Goal: Task Accomplishment & Management: Use online tool/utility

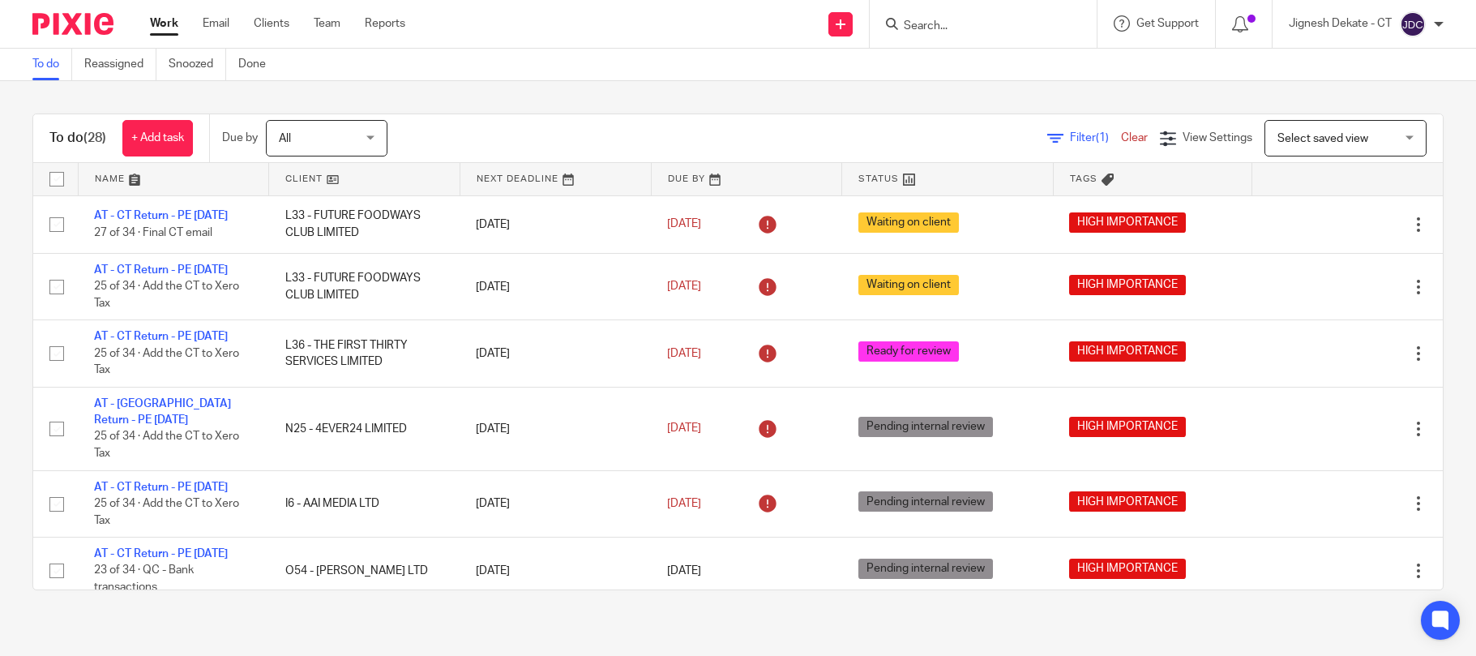
click at [958, 19] on input "Search" at bounding box center [975, 26] width 146 height 15
type input "M46"
click at [958, 63] on link at bounding box center [1036, 69] width 274 height 37
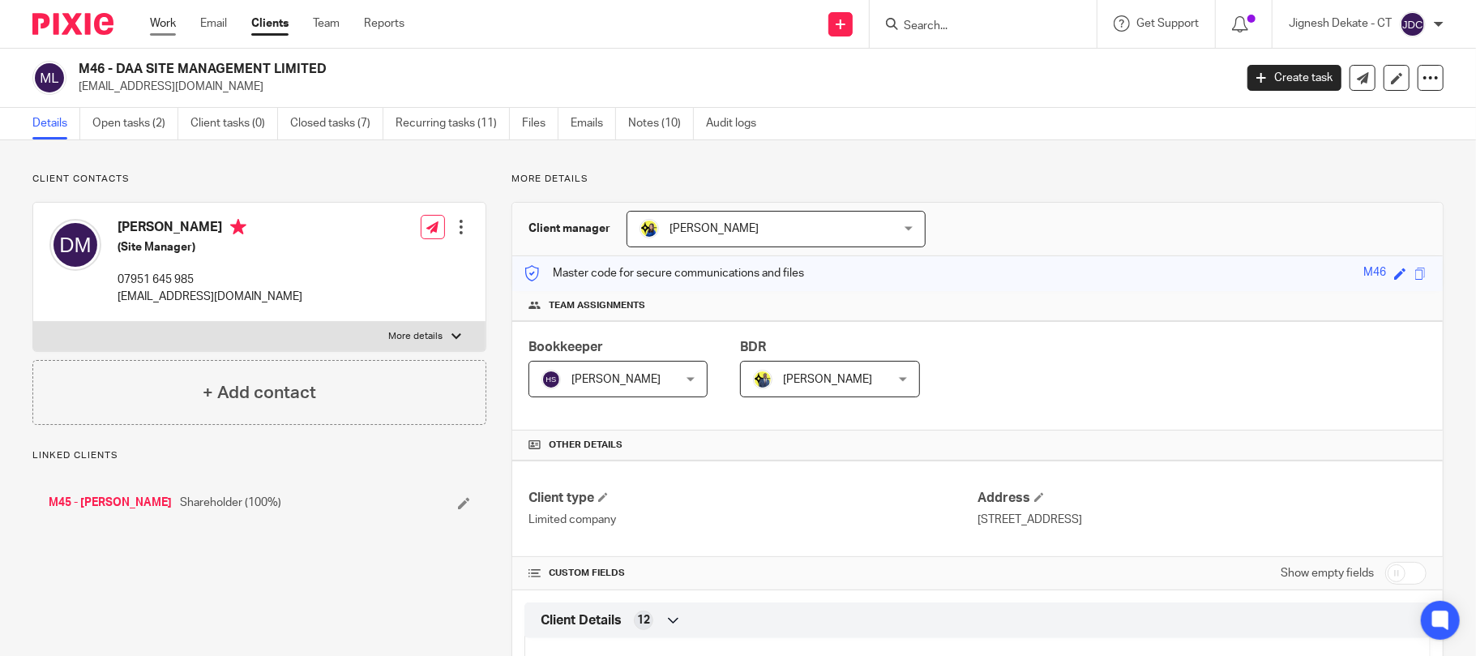
click at [169, 18] on link "Work" at bounding box center [163, 23] width 26 height 16
click at [939, 26] on input "Search" at bounding box center [975, 26] width 146 height 15
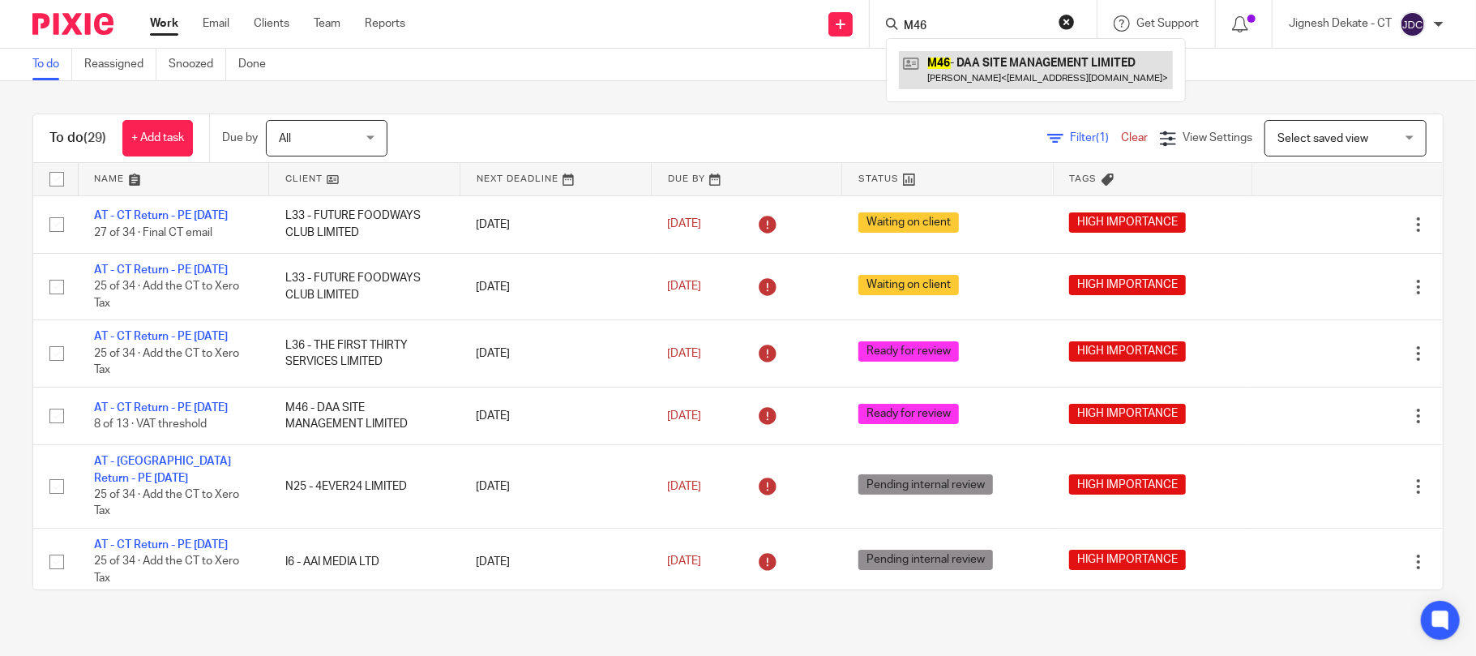
type input "M46"
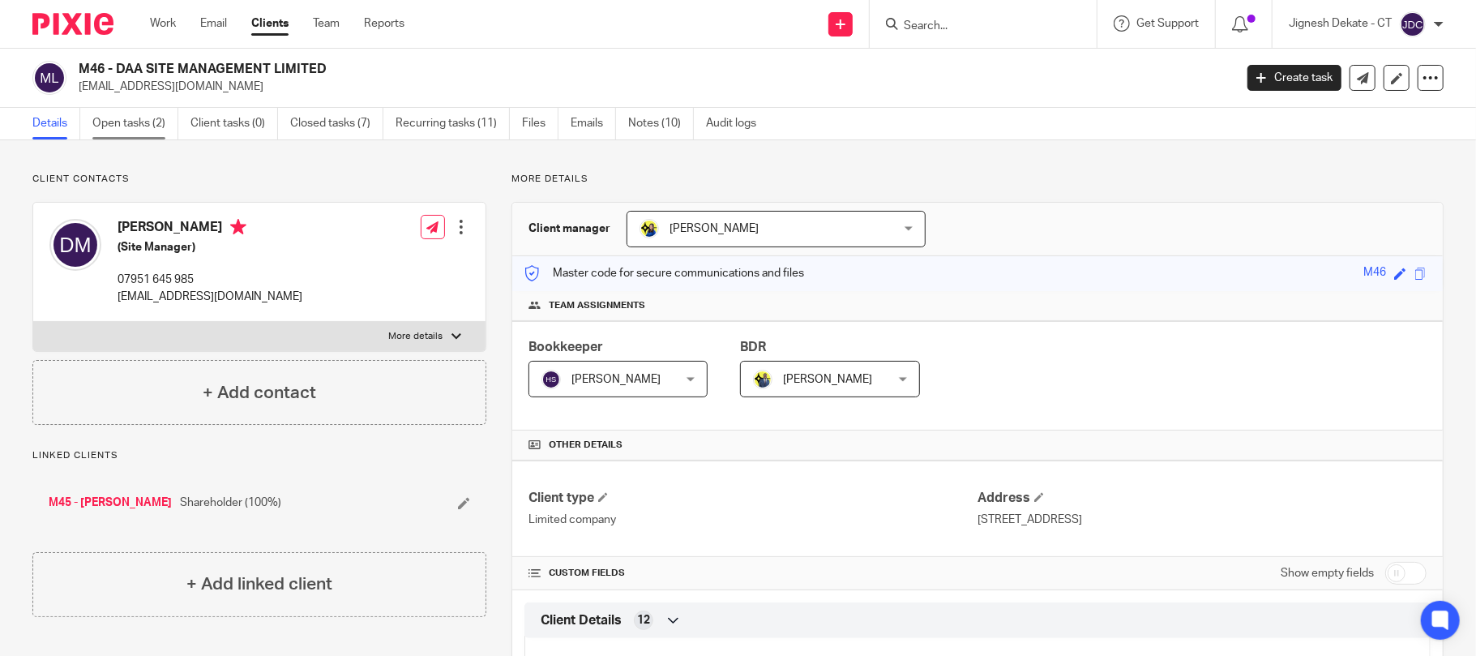
click at [157, 131] on link "Open tasks (2)" at bounding box center [135, 124] width 86 height 32
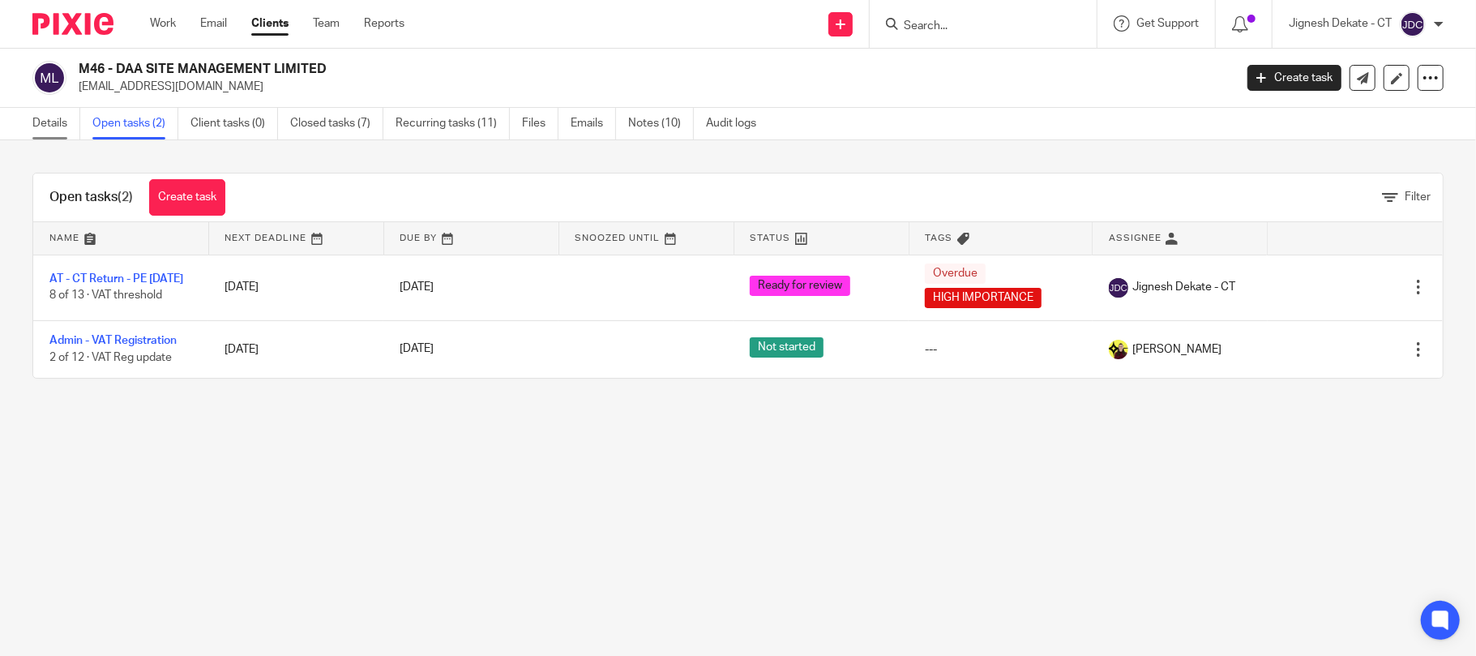
click at [49, 118] on link "Details" at bounding box center [56, 124] width 48 height 32
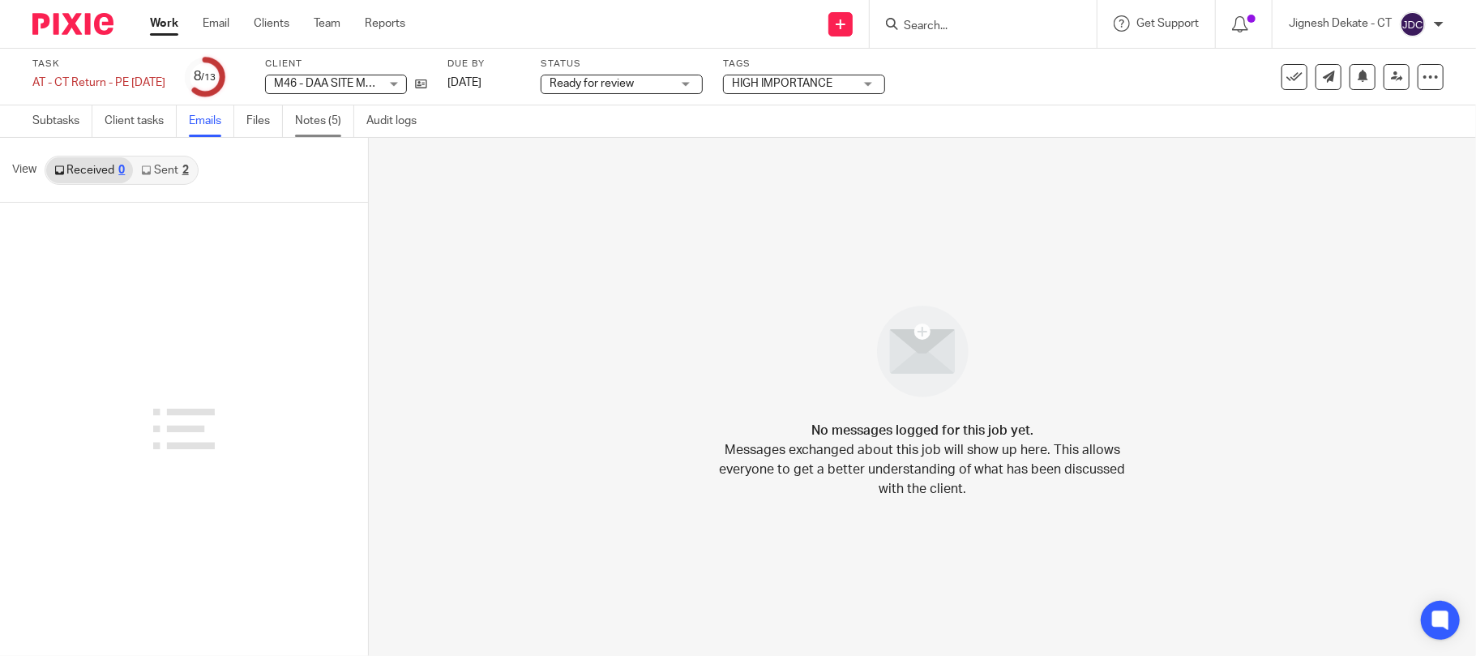
click at [303, 114] on link "Notes (5)" at bounding box center [324, 121] width 59 height 32
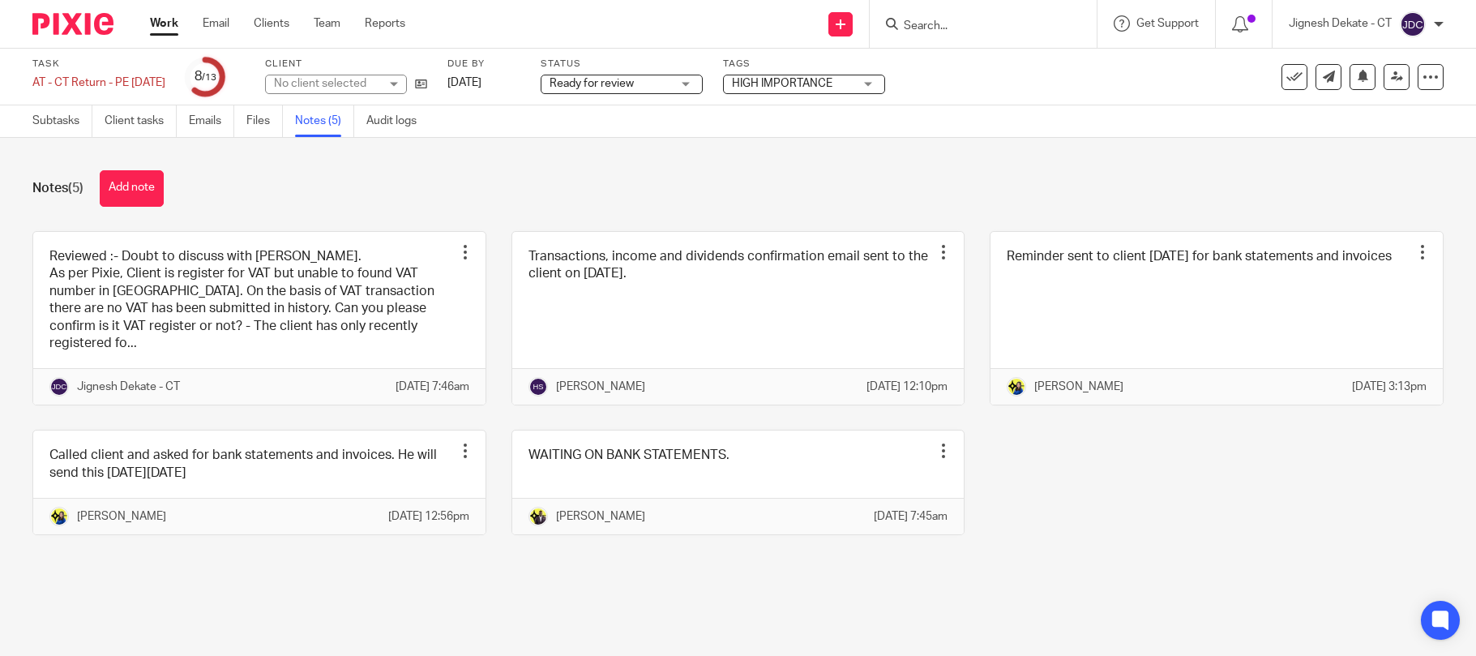
click at [251, 306] on link at bounding box center [259, 319] width 452 height 174
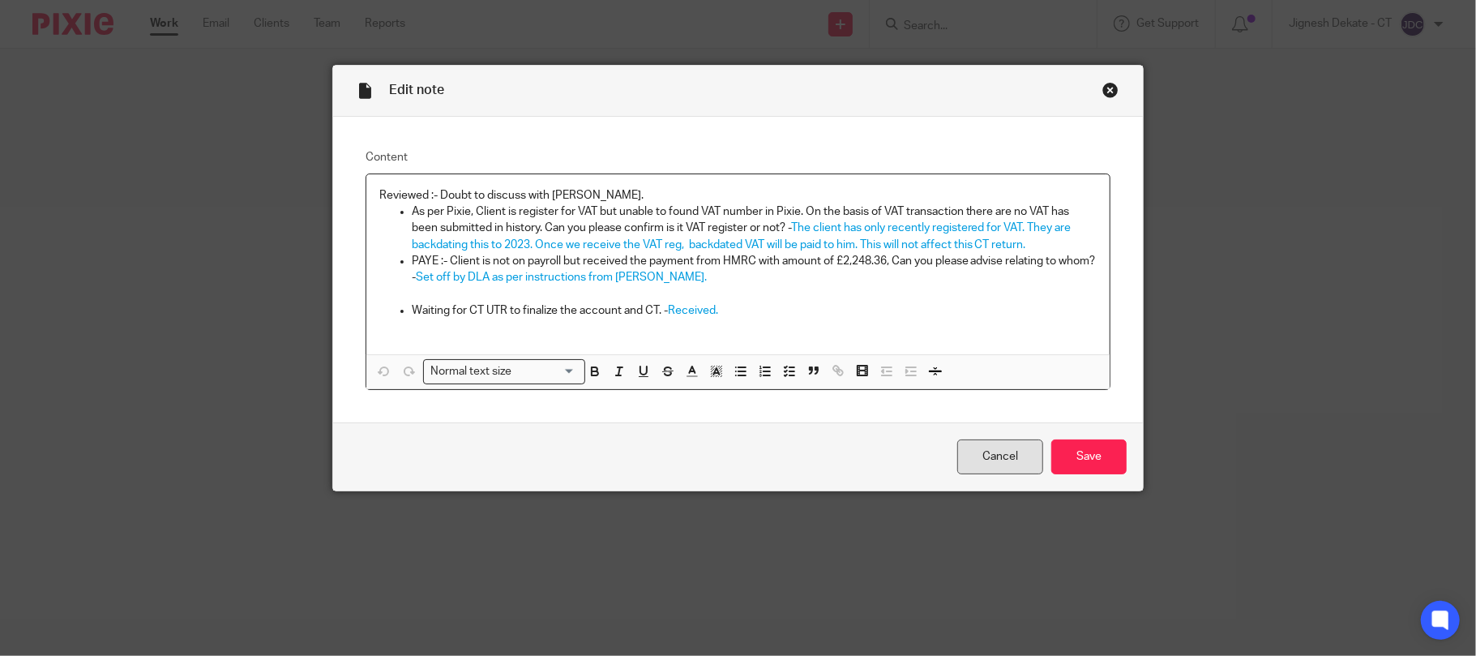
click at [981, 458] on link "Cancel" at bounding box center [1001, 456] width 86 height 35
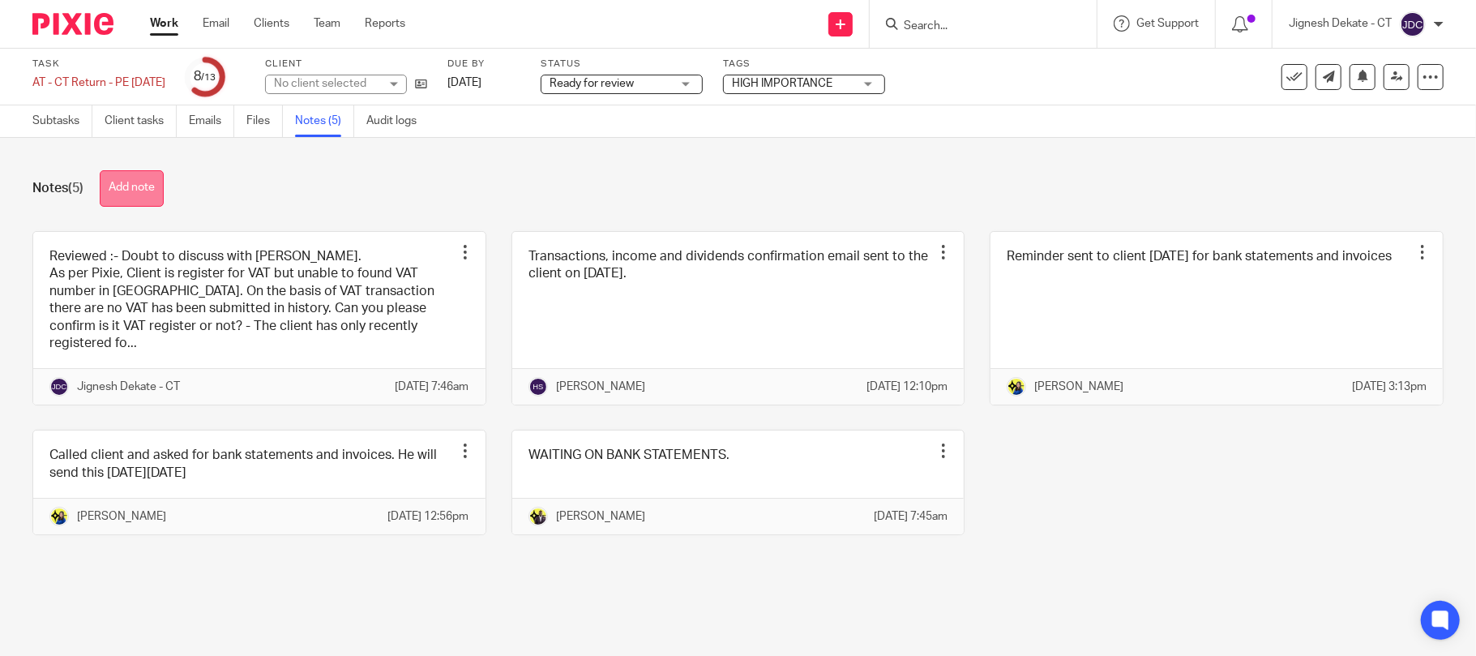
click at [144, 179] on button "Add note" at bounding box center [132, 188] width 64 height 36
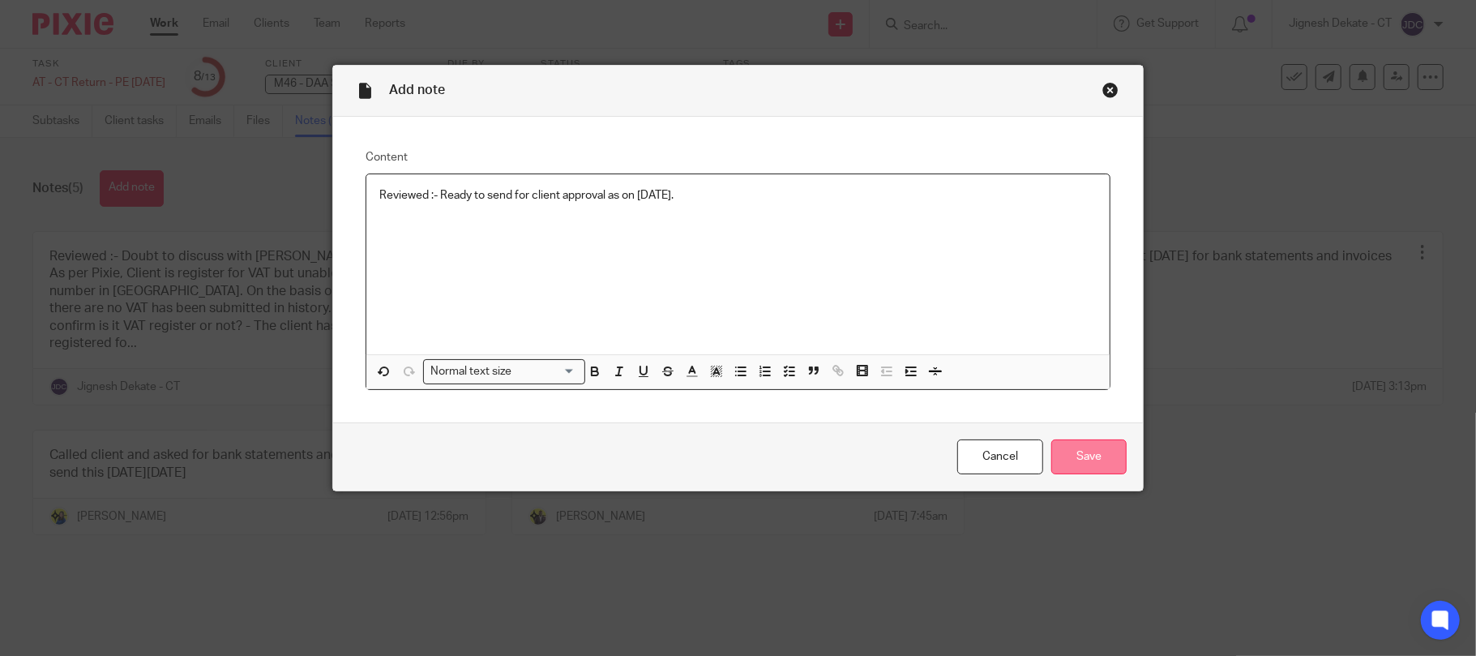
click at [1075, 468] on input "Save" at bounding box center [1089, 456] width 75 height 35
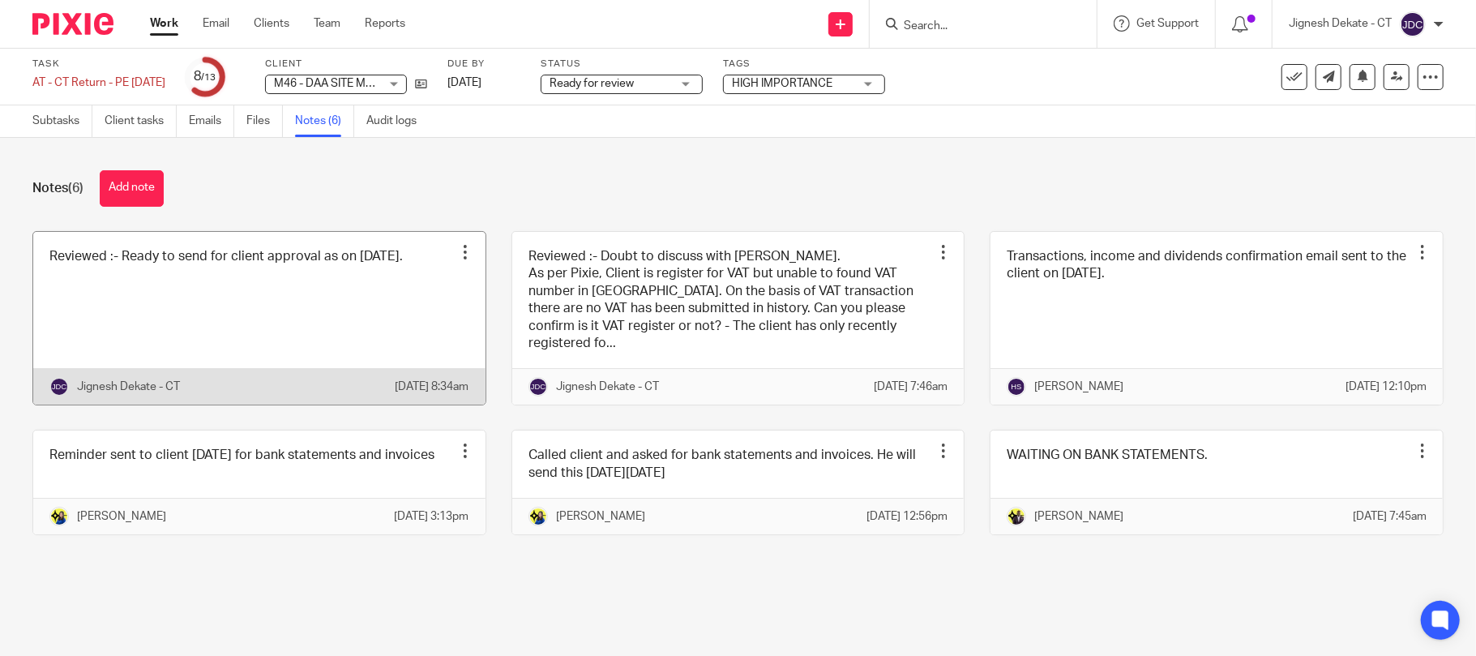
click at [183, 332] on link at bounding box center [259, 319] width 452 height 174
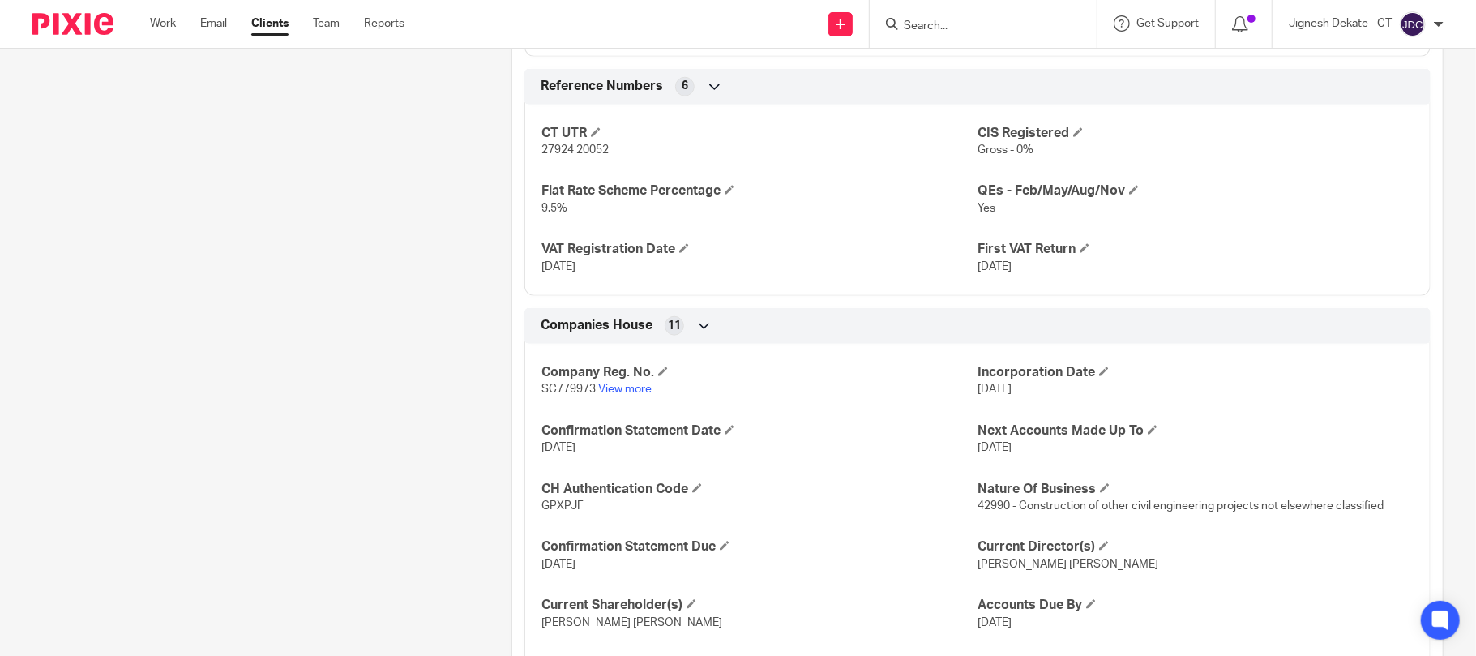
scroll to position [1189, 0]
drag, startPoint x: 537, startPoint y: 148, endPoint x: 611, endPoint y: 148, distance: 74.6
click at [611, 148] on p "27924 20052" at bounding box center [760, 149] width 436 height 16
copy span "27924 20052"
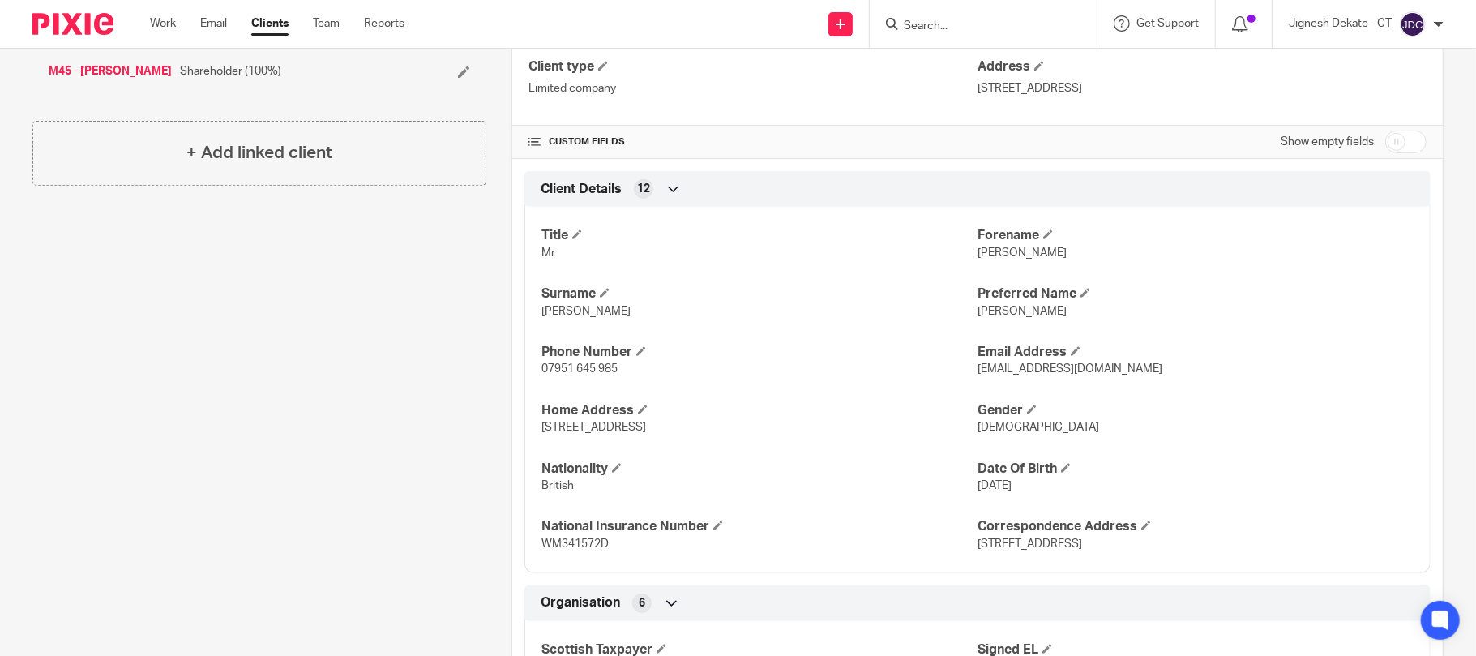
scroll to position [0, 0]
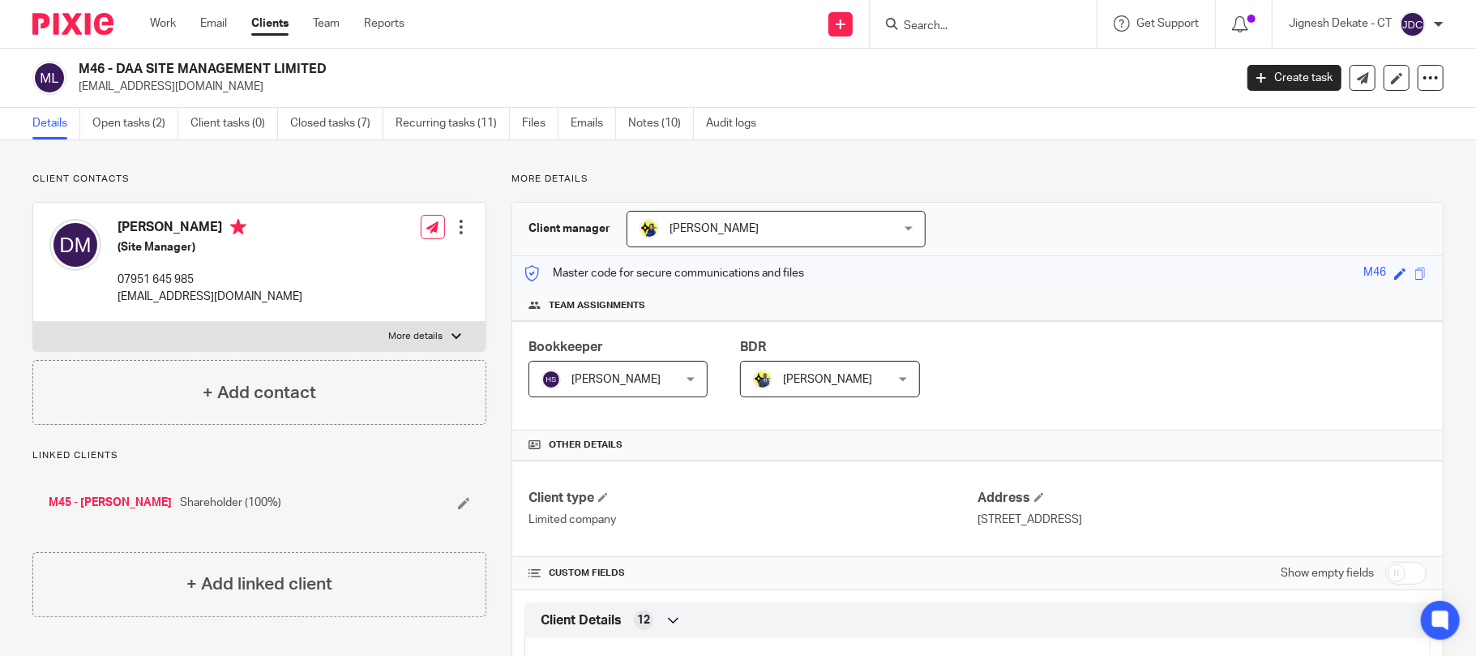
drag, startPoint x: 115, startPoint y: 227, endPoint x: 193, endPoint y: 228, distance: 77.8
click at [193, 228] on div "[PERSON_NAME] (Site Manager) 07951 645 985 [EMAIL_ADDRESS][DOMAIN_NAME]" at bounding box center [175, 262] width 253 height 102
copy h4 "[PERSON_NAME]"
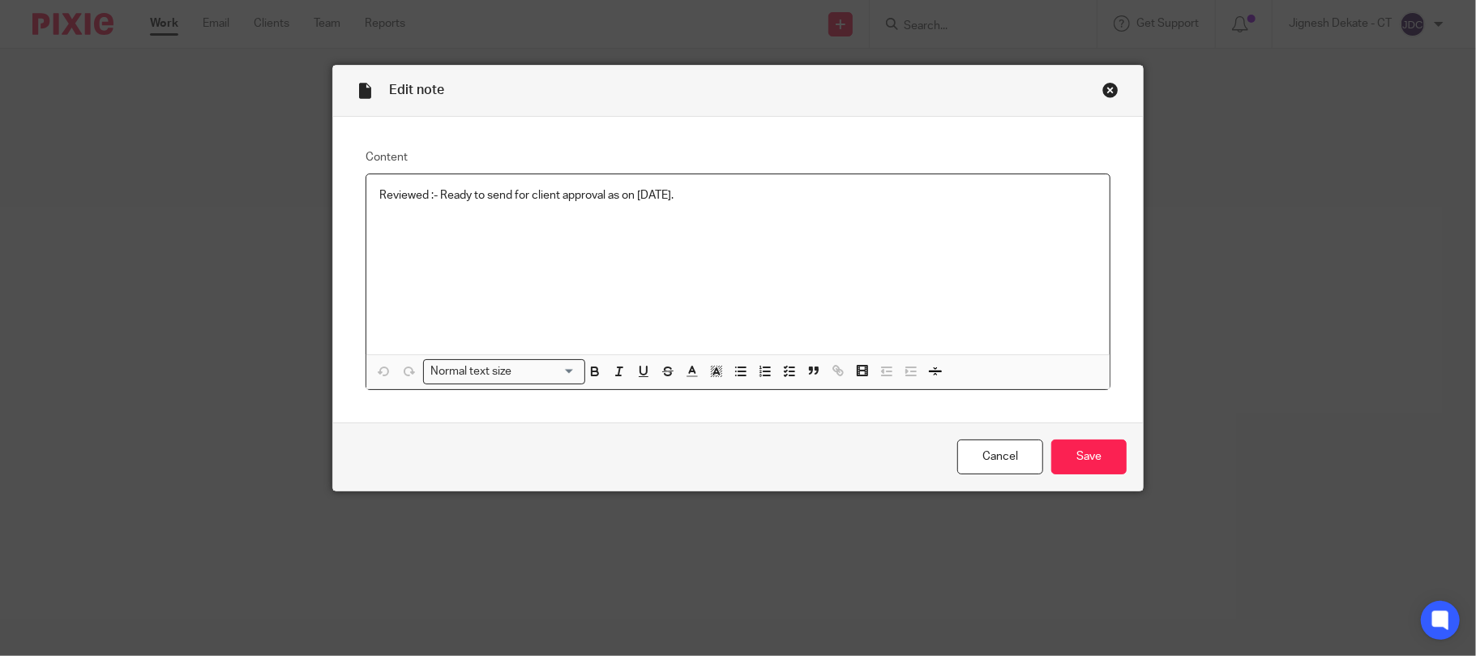
click at [718, 199] on p "Reviewed :- Ready to send for client approval as on [DATE]." at bounding box center [738, 195] width 718 height 16
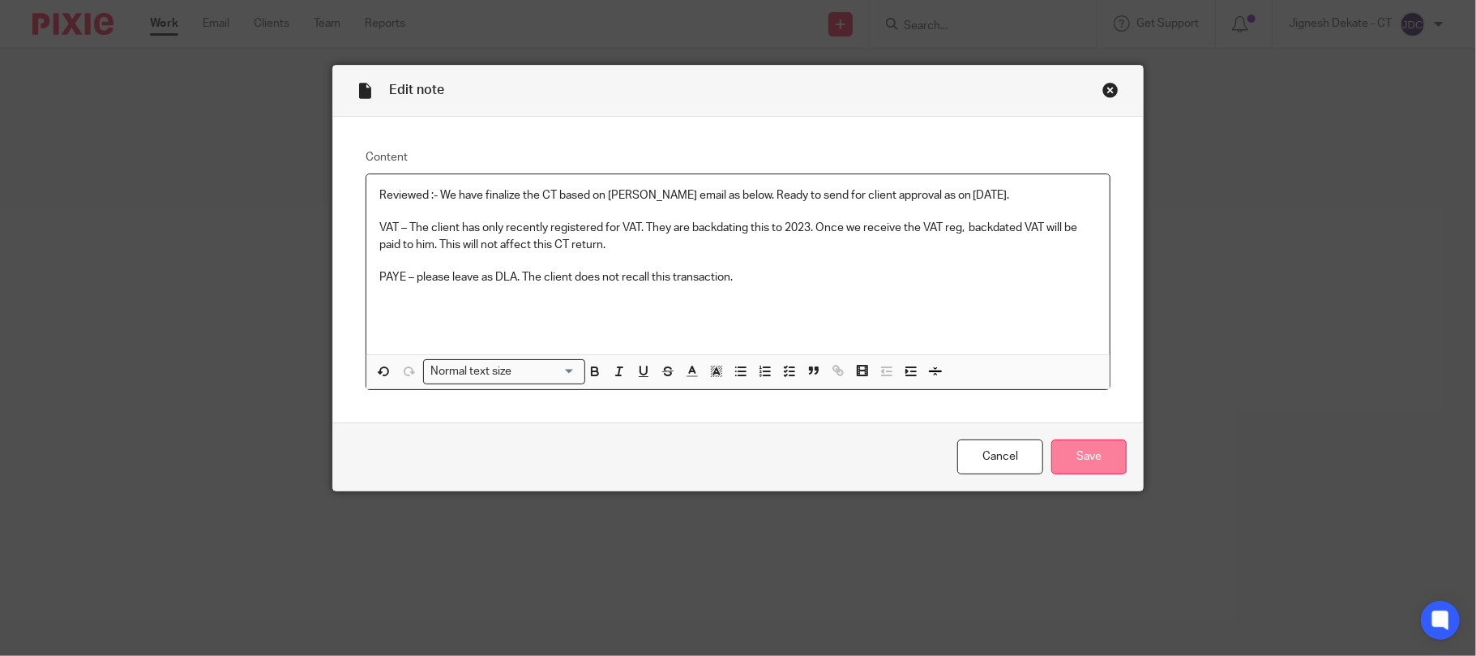
click at [1088, 444] on input "Save" at bounding box center [1089, 456] width 75 height 35
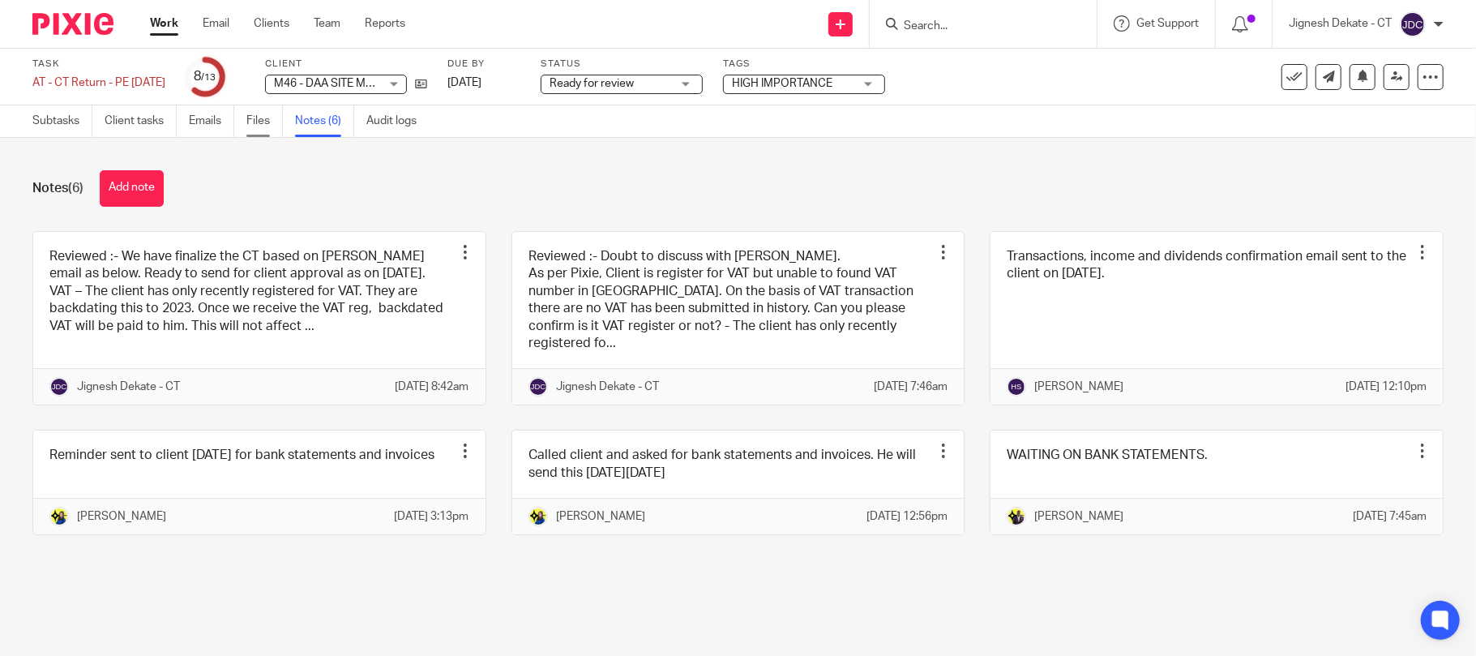
click at [276, 110] on link "Files" at bounding box center [264, 121] width 36 height 32
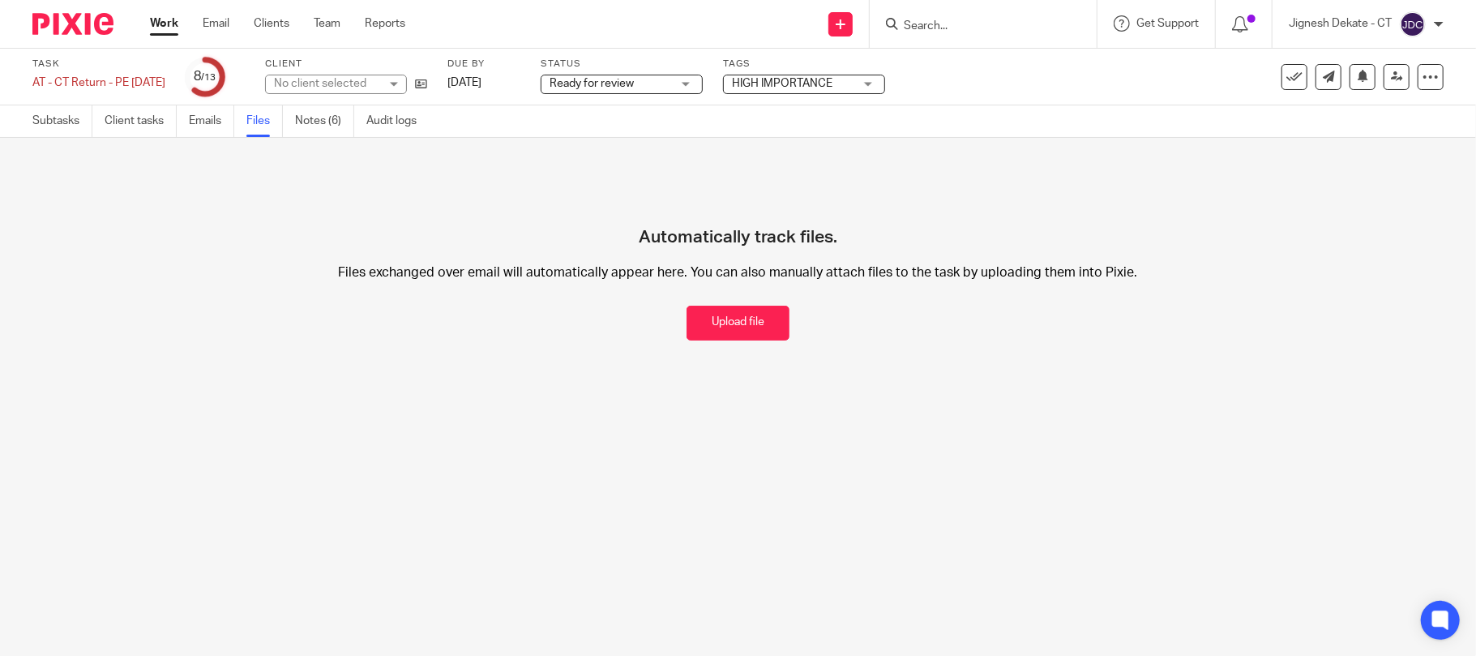
click at [748, 332] on button "Upload file" at bounding box center [738, 323] width 103 height 35
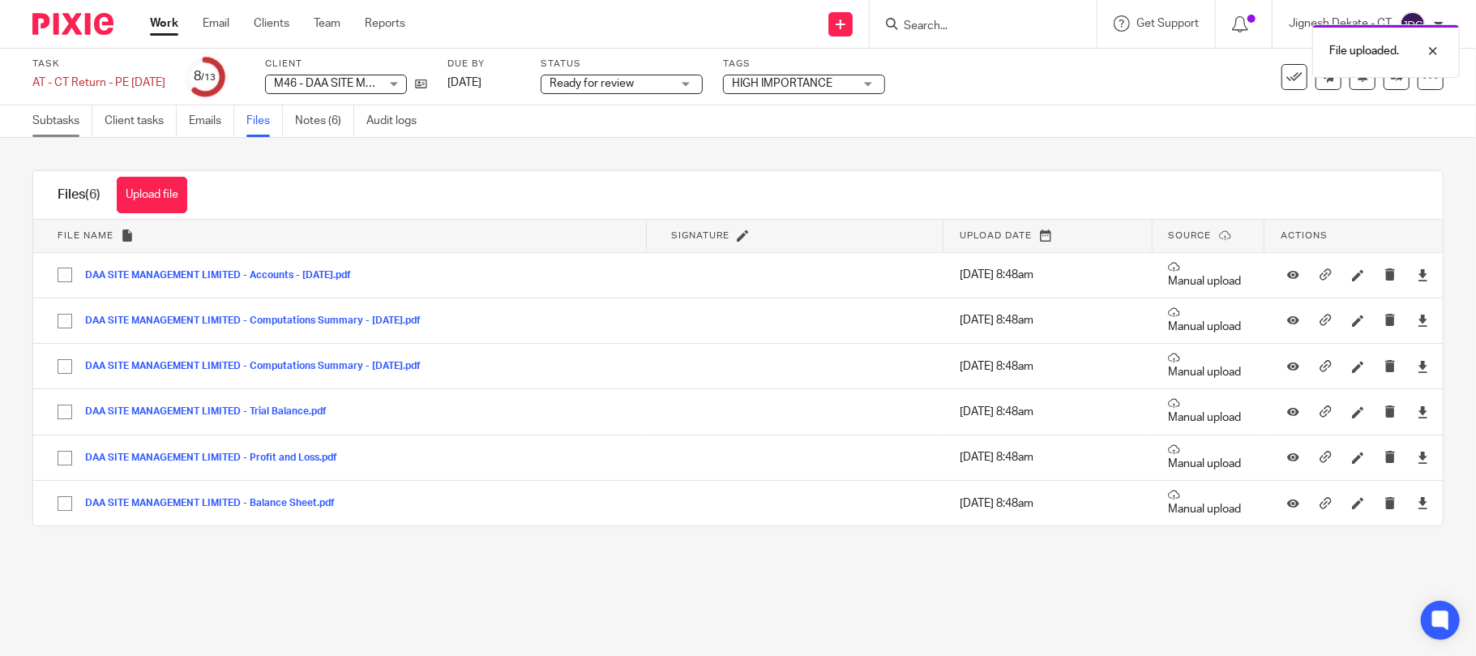
click at [63, 125] on link "Subtasks" at bounding box center [62, 121] width 60 height 32
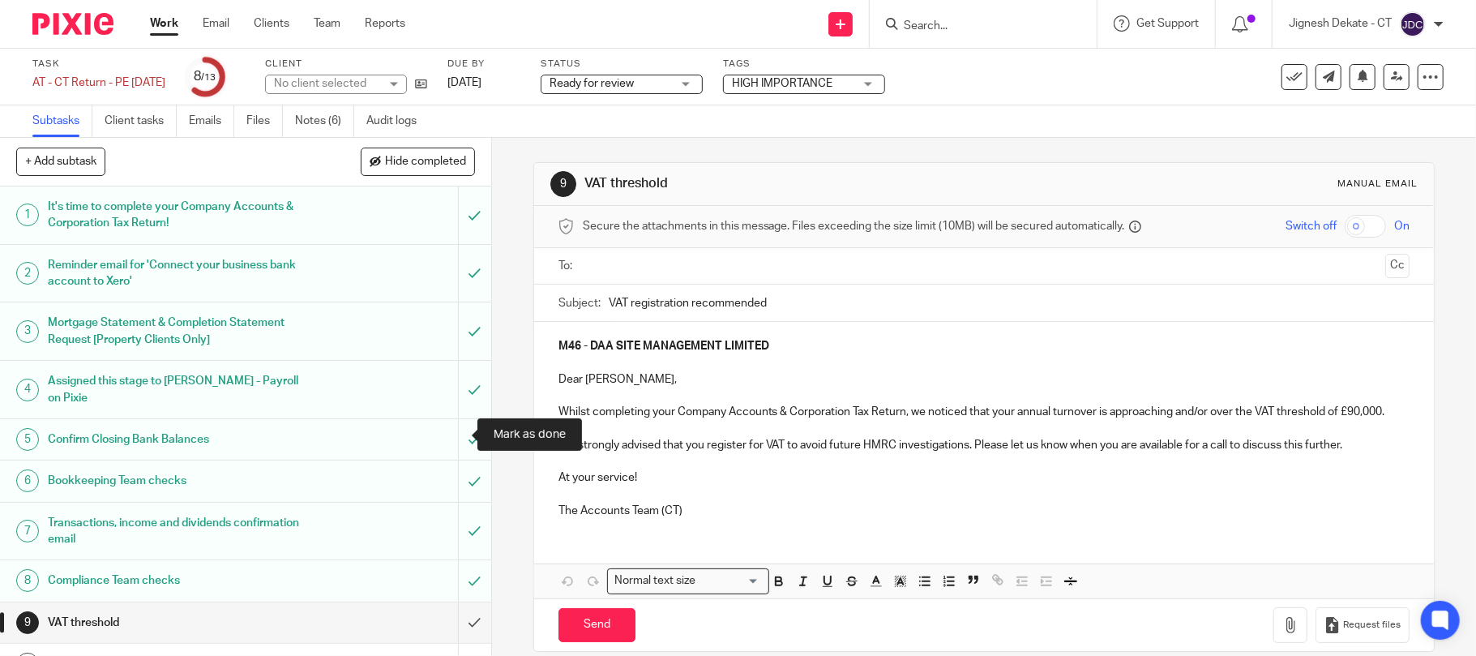
scroll to position [190, 0]
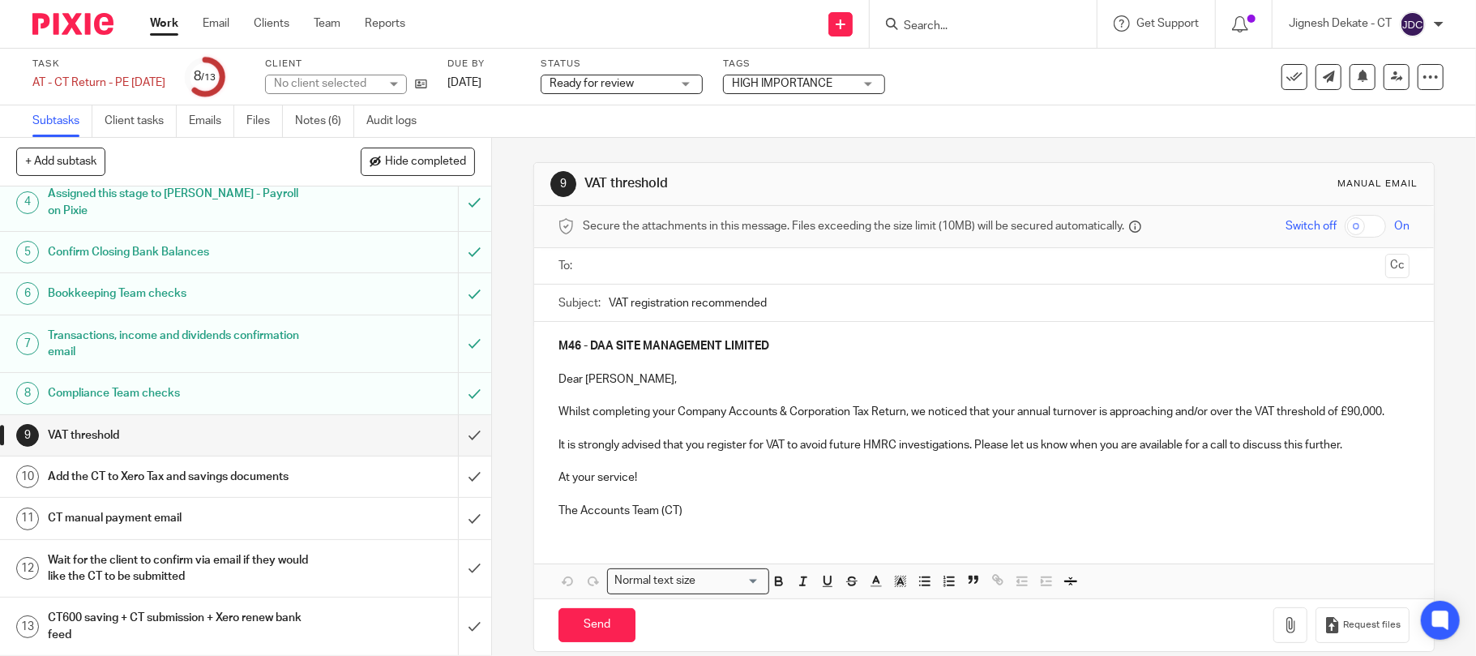
click at [607, 268] on input "text" at bounding box center [984, 266] width 791 height 19
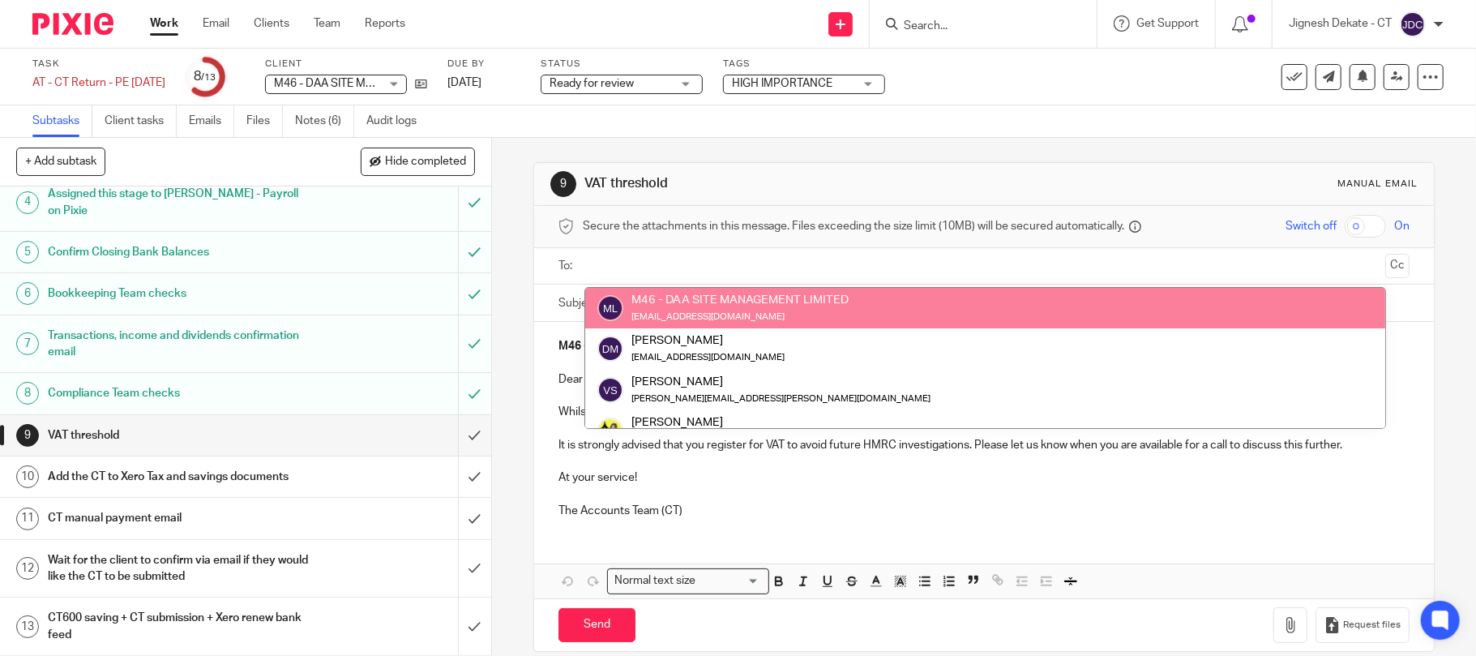
click at [699, 486] on p "At your service!" at bounding box center [985, 477] width 852 height 16
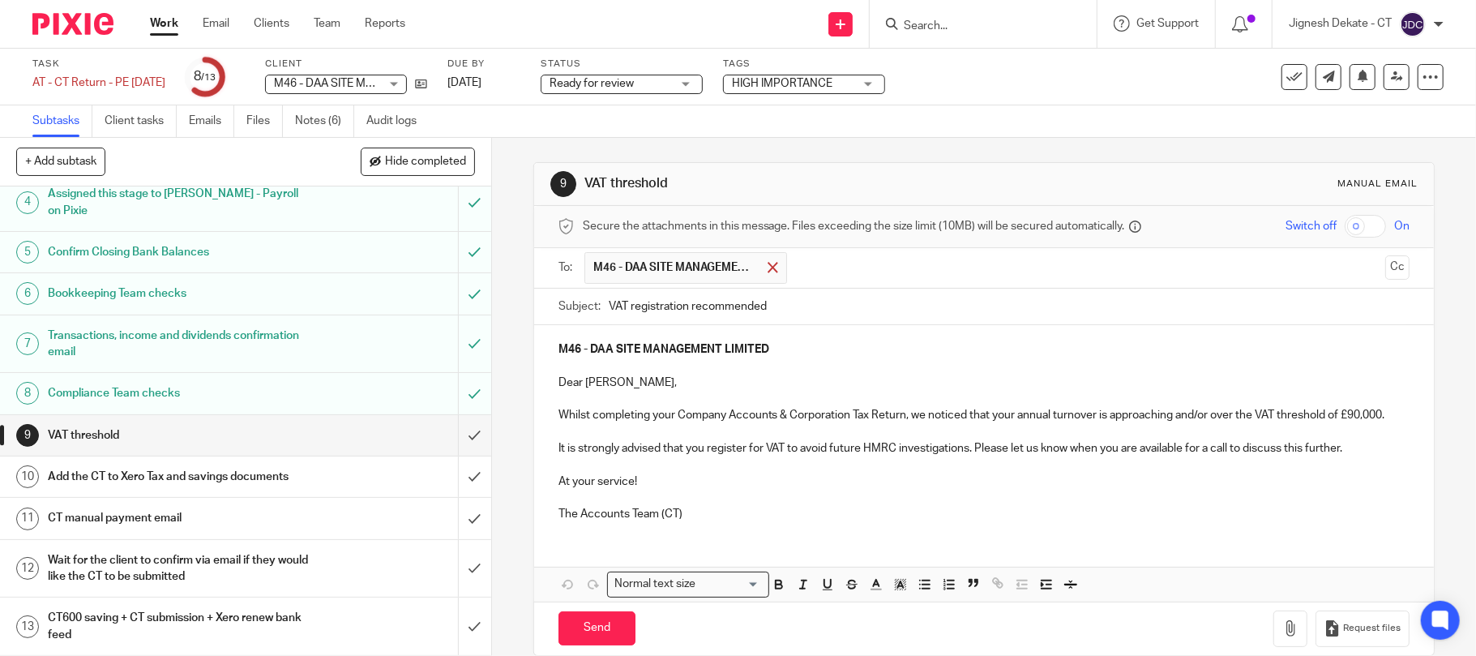
click at [768, 267] on span at bounding box center [773, 267] width 11 height 11
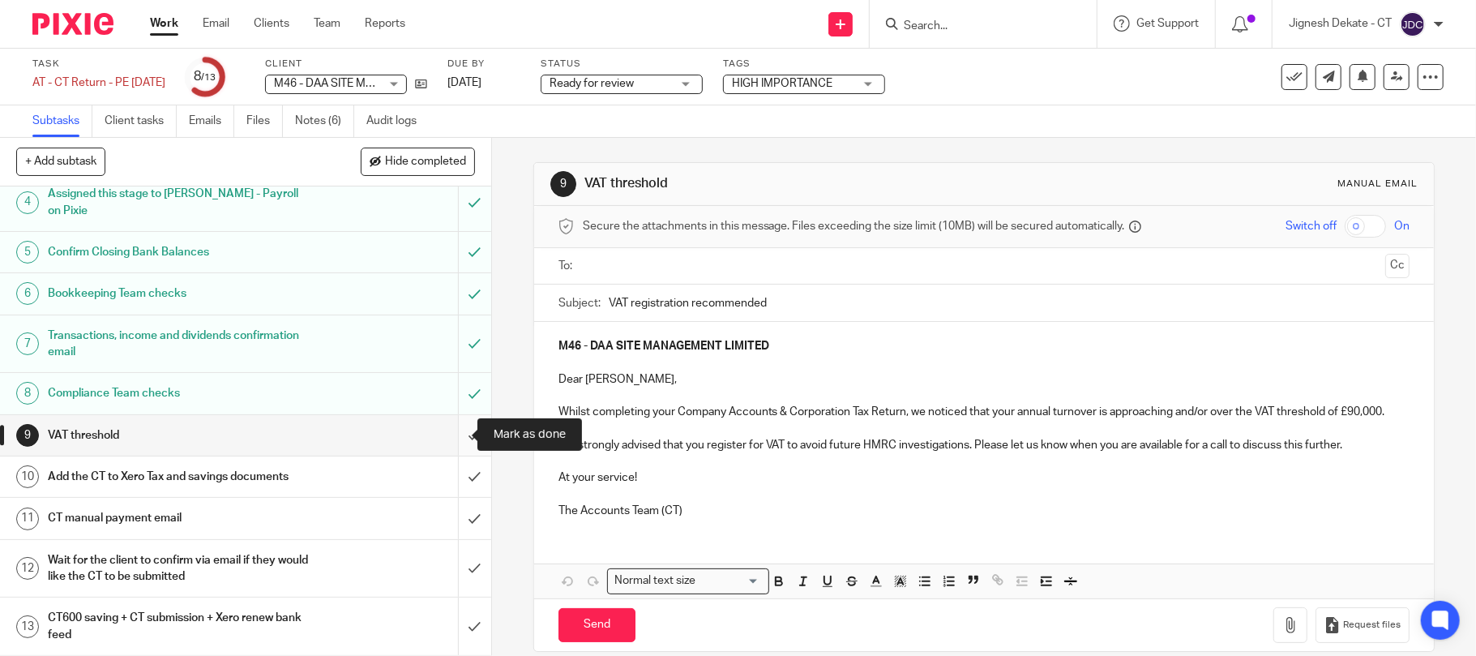
click at [452, 431] on input "submit" at bounding box center [245, 435] width 491 height 41
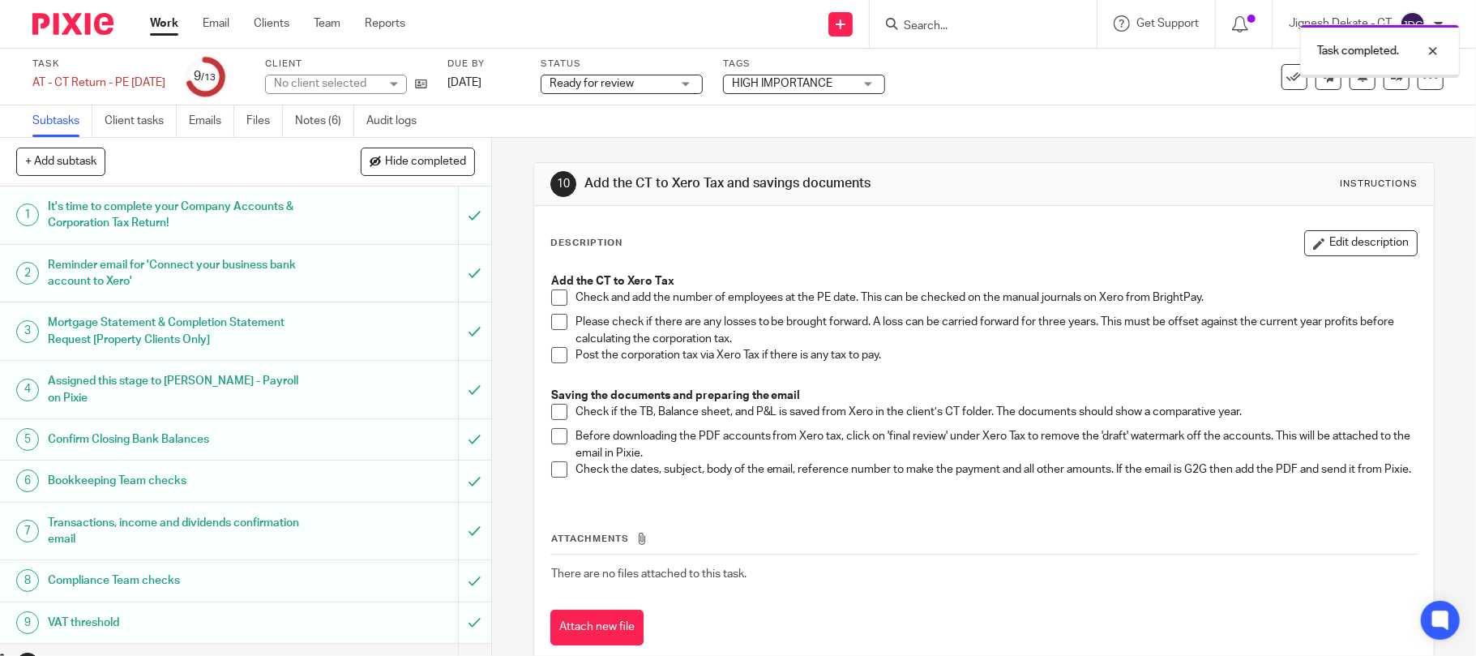
scroll to position [190, 0]
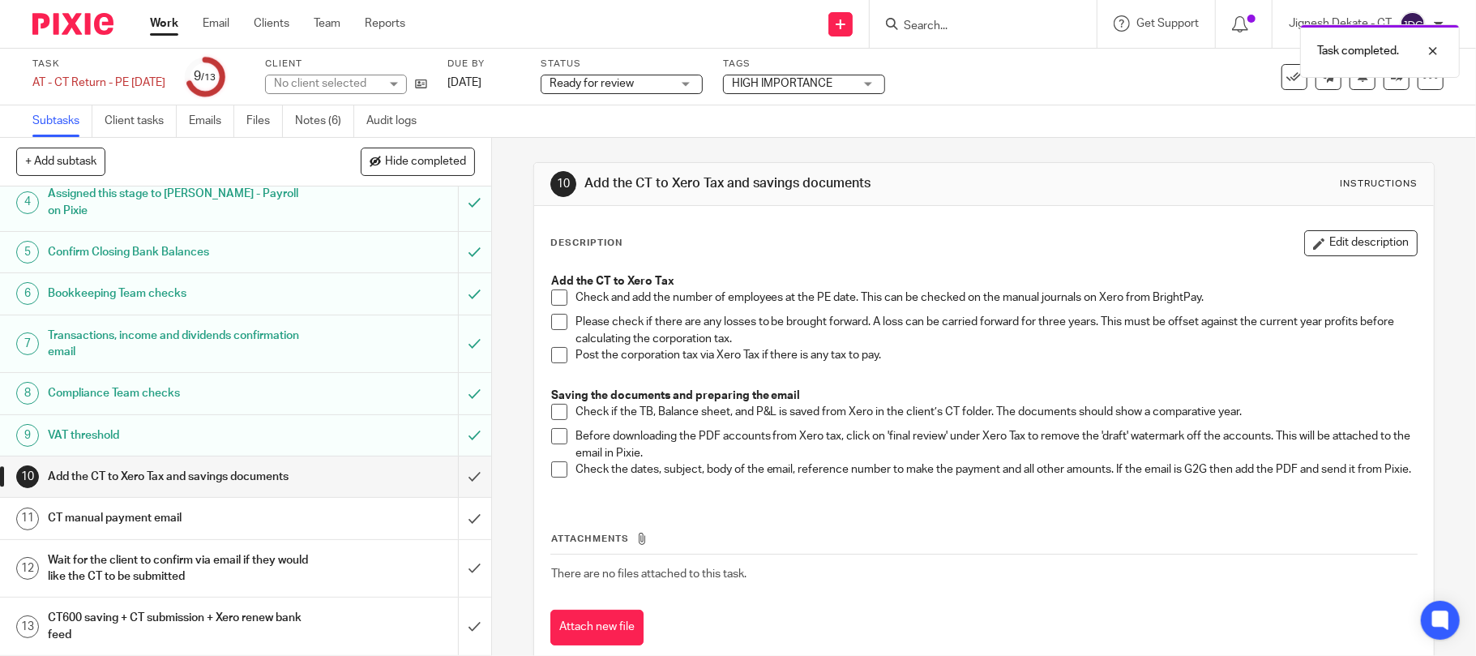
click at [556, 302] on span at bounding box center [559, 297] width 16 height 16
click at [556, 334] on li "Please check if there are any losses to be brought forward. A loss can be carri…" at bounding box center [984, 330] width 867 height 33
click at [553, 319] on span at bounding box center [559, 322] width 16 height 16
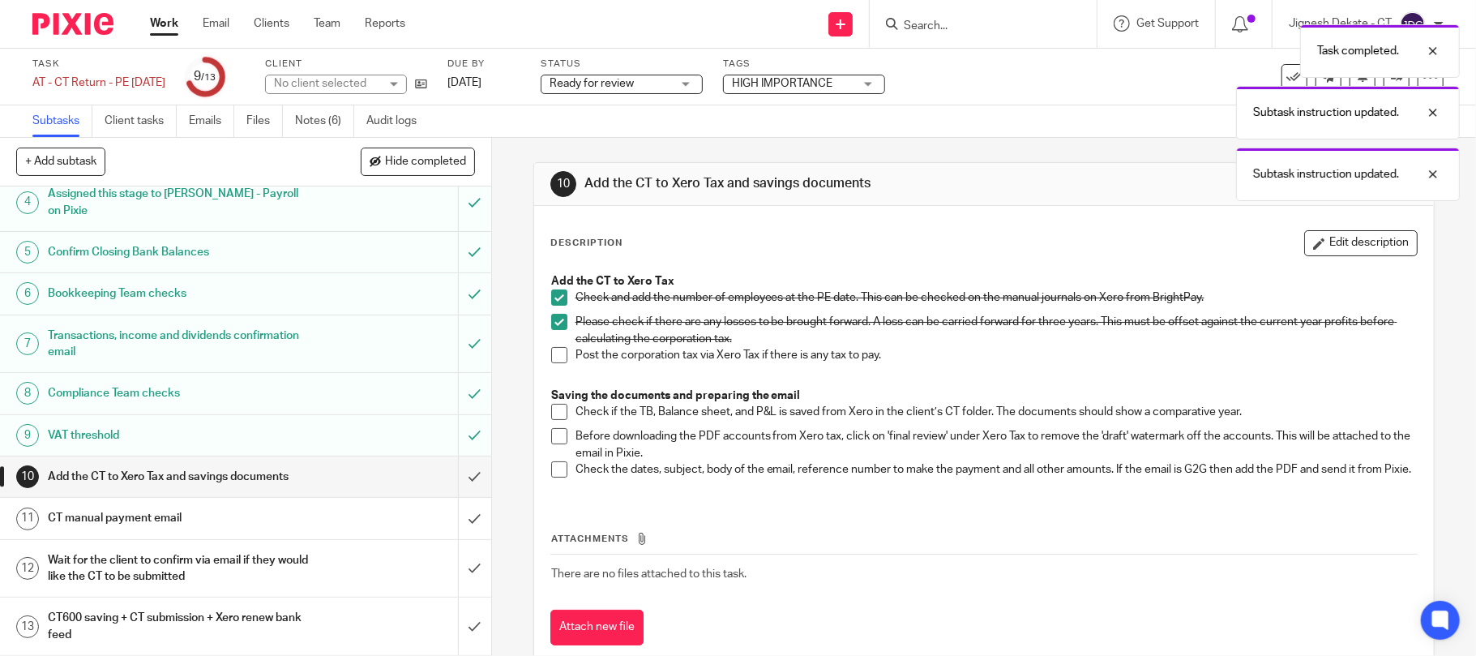
click at [555, 354] on span at bounding box center [559, 355] width 16 height 16
click at [555, 405] on span at bounding box center [559, 412] width 16 height 16
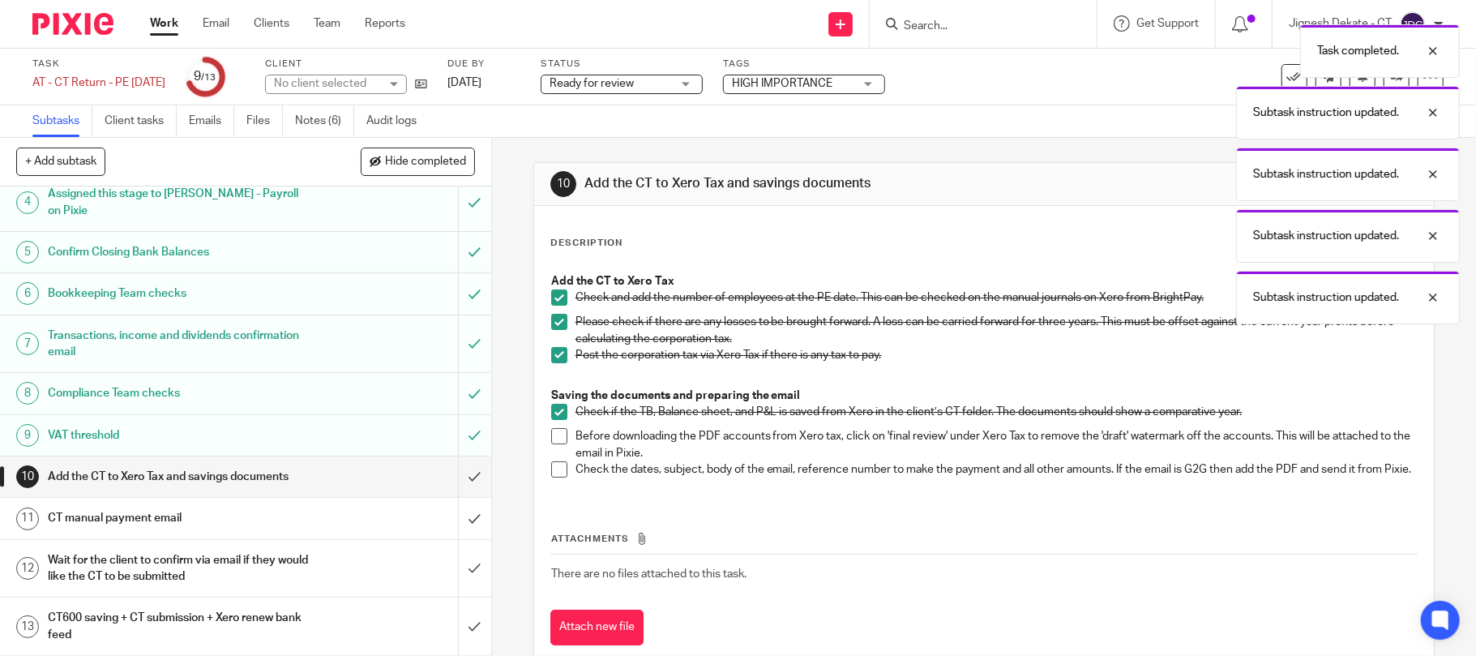
click at [551, 432] on span at bounding box center [559, 436] width 16 height 16
click at [551, 462] on span at bounding box center [559, 469] width 16 height 16
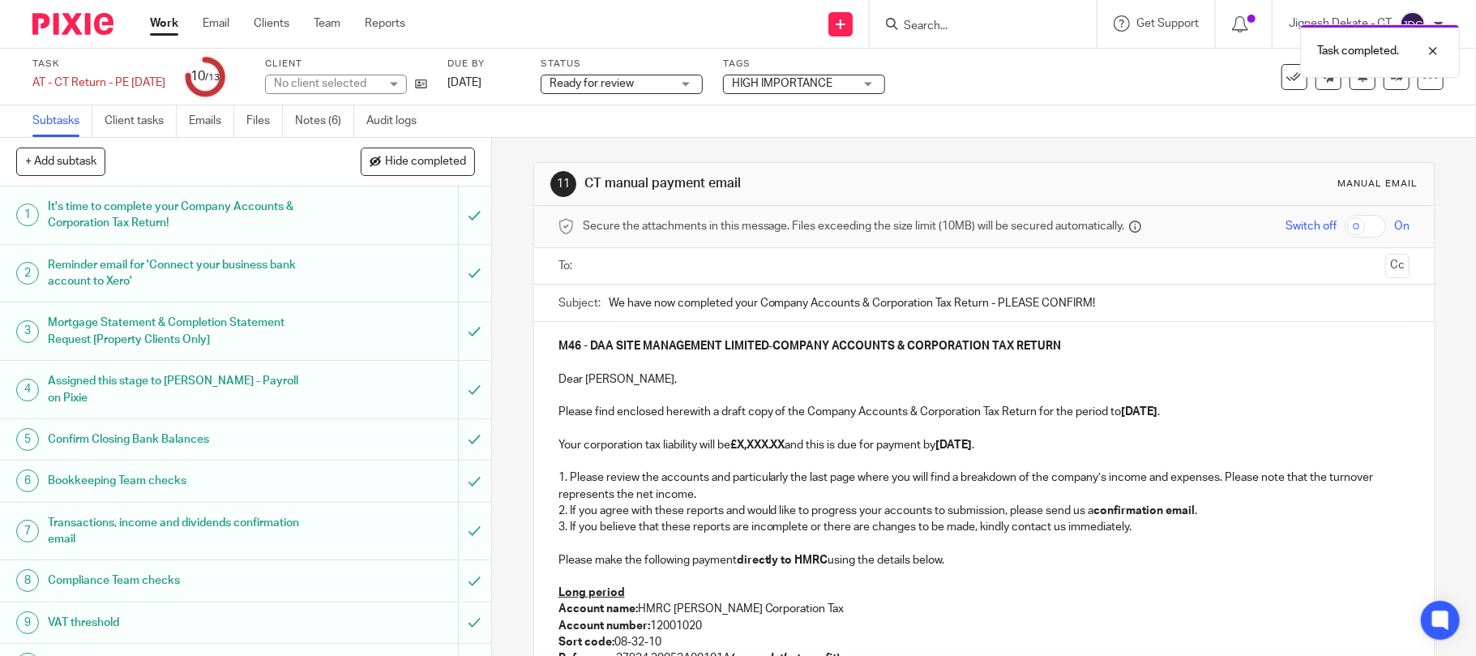
scroll to position [108, 0]
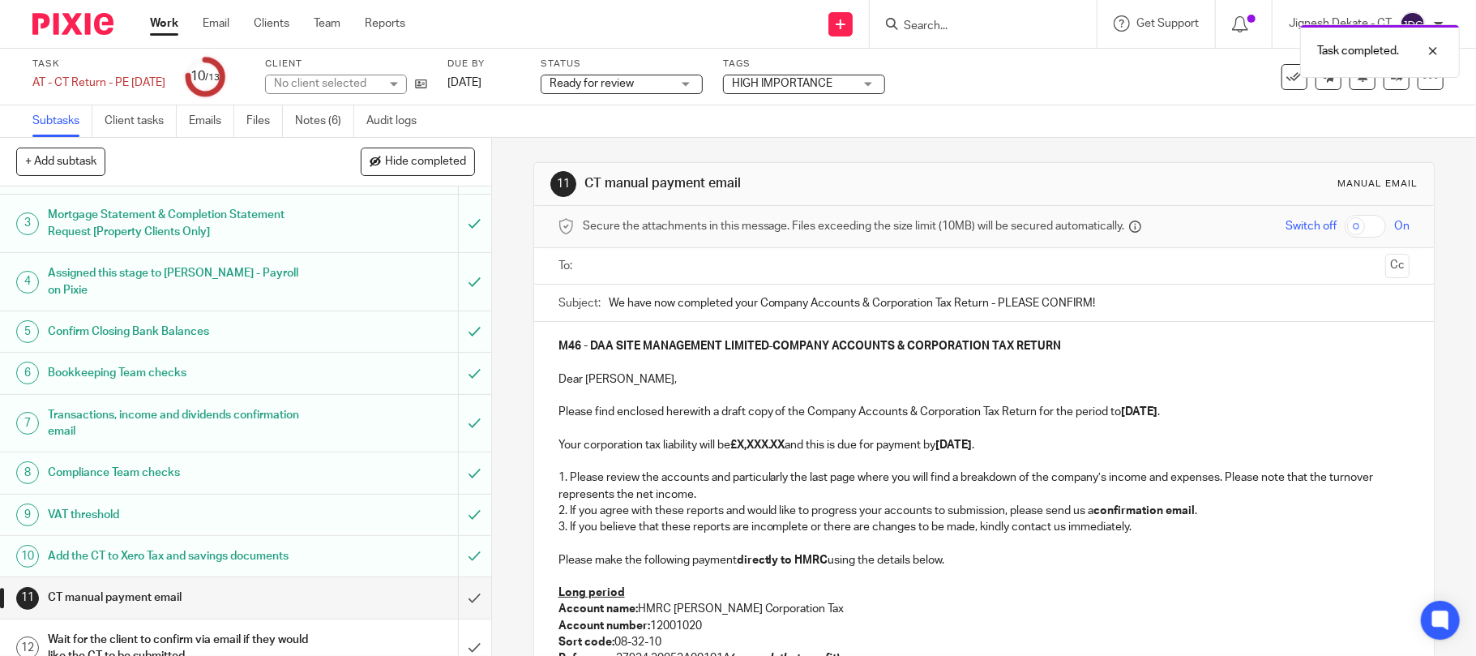
click at [640, 264] on input "text" at bounding box center [984, 266] width 791 height 19
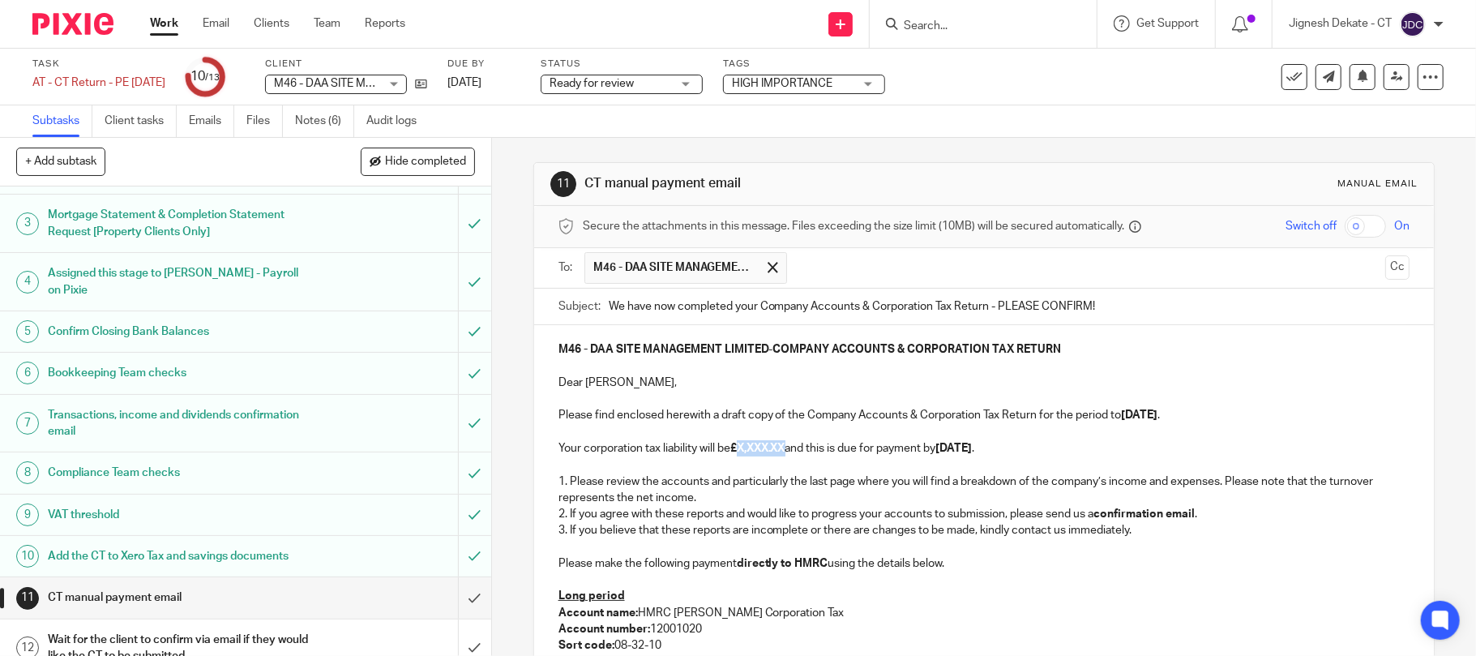
drag, startPoint x: 739, startPoint y: 448, endPoint x: 790, endPoint y: 454, distance: 50.6
click at [786, 454] on strong "£X,XXX.XX" at bounding box center [758, 448] width 55 height 11
click at [963, 449] on strong "[DATE]" at bounding box center [956, 448] width 36 height 11
click at [1133, 416] on strong "[DATE]" at bounding box center [1140, 414] width 36 height 11
click at [964, 448] on strong "[DATE]" at bounding box center [956, 448] width 36 height 11
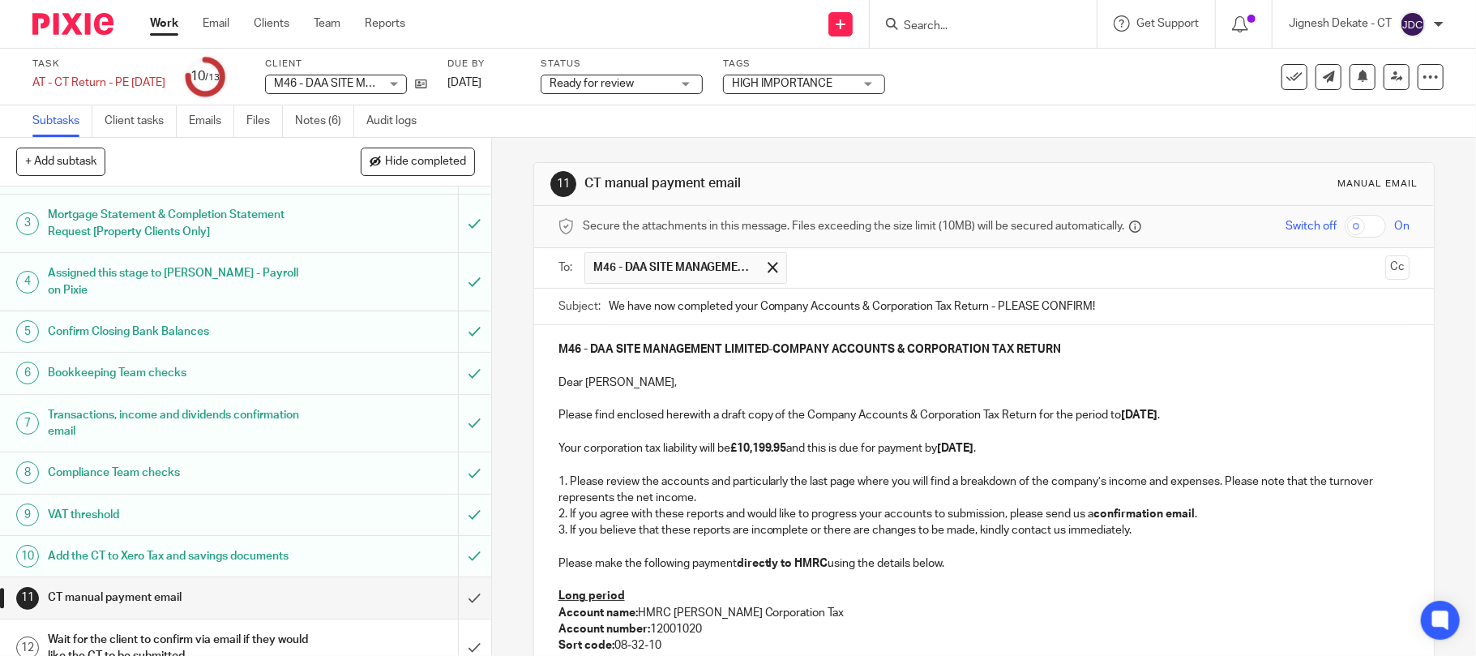
click at [954, 452] on strong "[DATE]" at bounding box center [956, 448] width 36 height 11
click at [769, 552] on p at bounding box center [985, 547] width 852 height 16
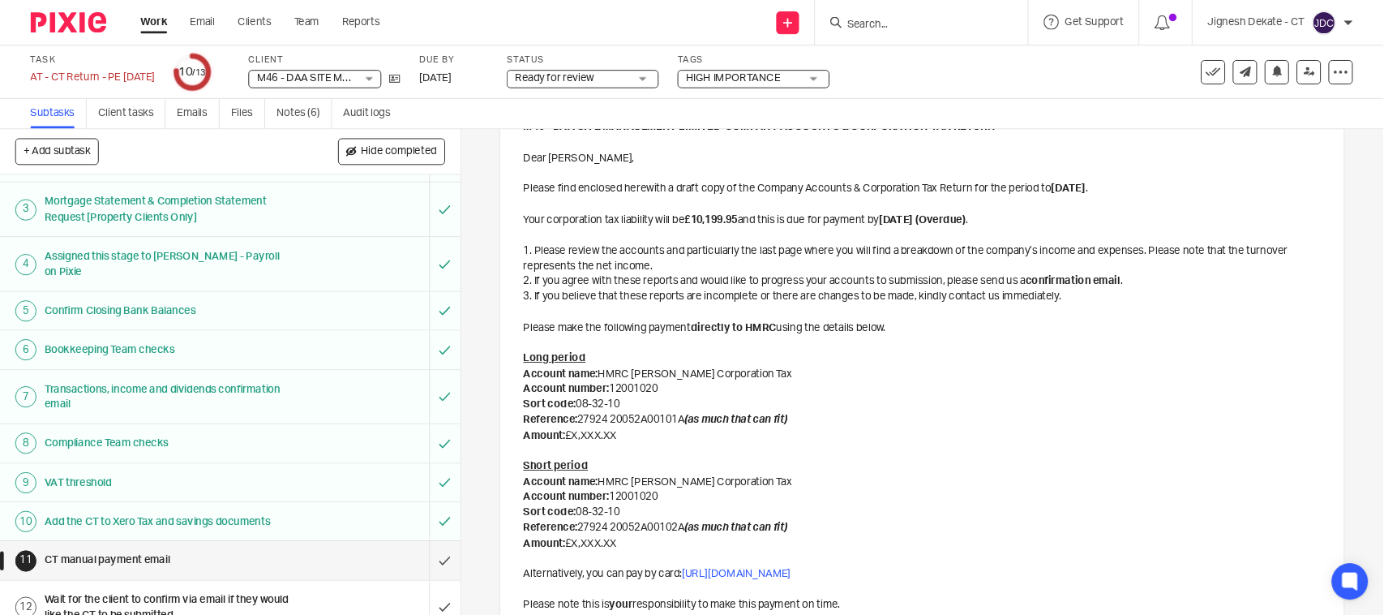
scroll to position [216, 0]
drag, startPoint x: 801, startPoint y: 500, endPoint x: 714, endPoint y: 517, distance: 88.4
click at [801, 500] on p "Short period" at bounding box center [985, 495] width 852 height 16
click at [660, 452] on p "Reference: 27924 20052A00101A (as much that can fit)" at bounding box center [985, 446] width 852 height 16
click at [666, 459] on p "Amount: £X,XXX.XX" at bounding box center [985, 463] width 852 height 16
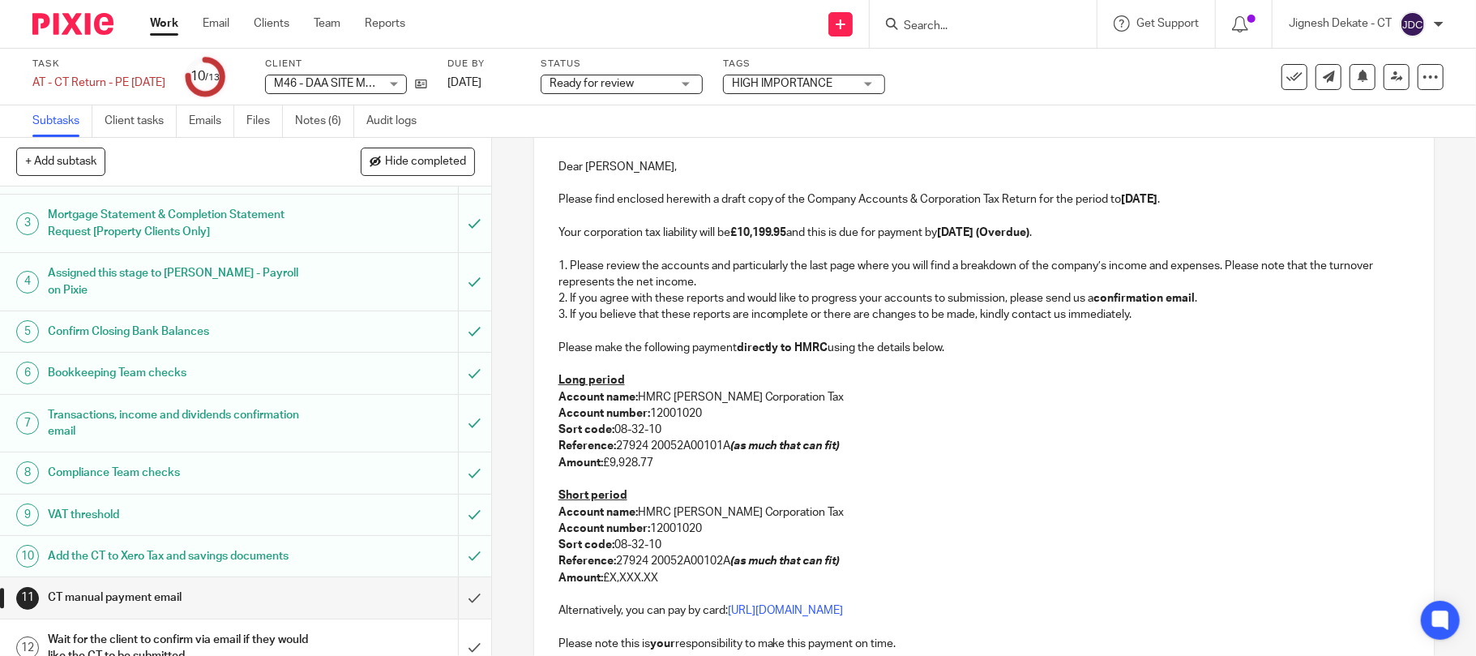
click at [666, 581] on p "Amount: £X,XXX.XX" at bounding box center [985, 578] width 852 height 16
click at [652, 486] on p at bounding box center [985, 479] width 852 height 16
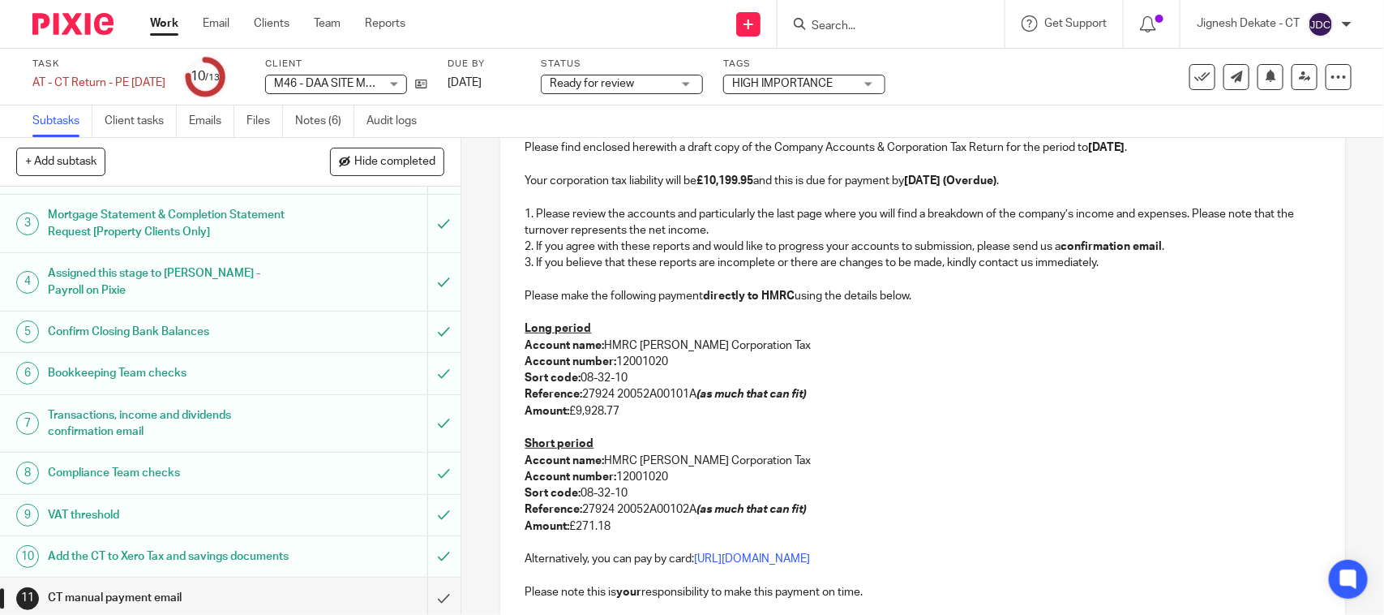
scroll to position [317, 0]
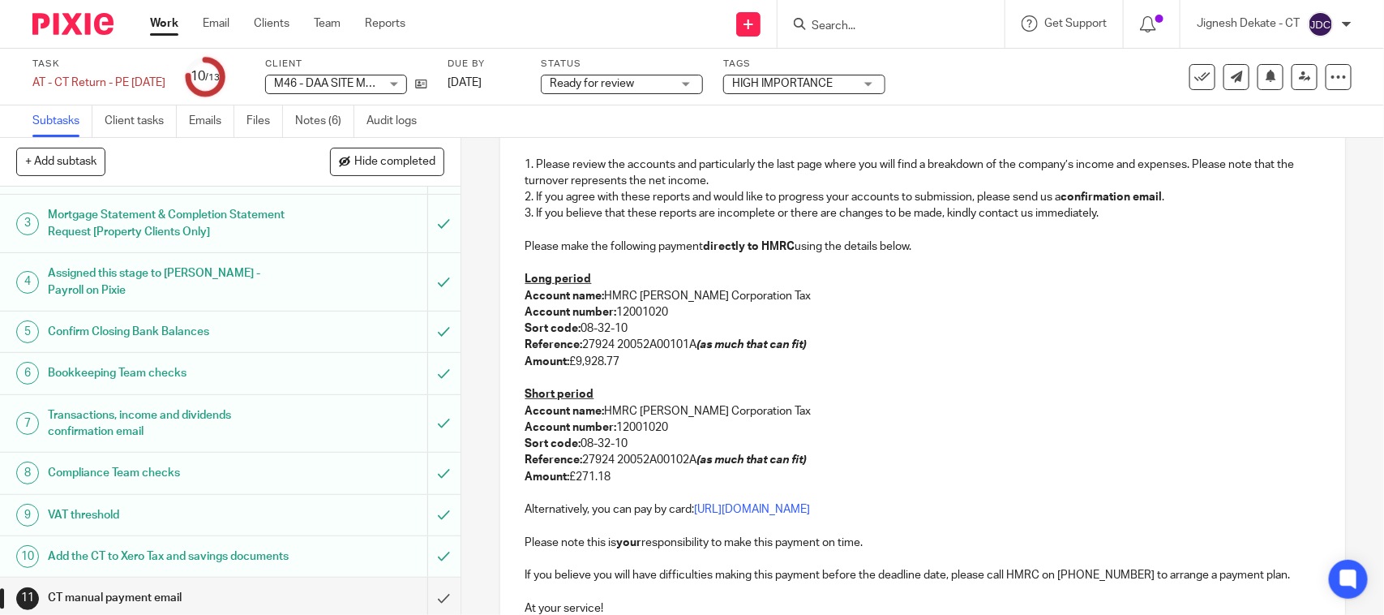
click at [853, 371] on p at bounding box center [922, 378] width 795 height 16
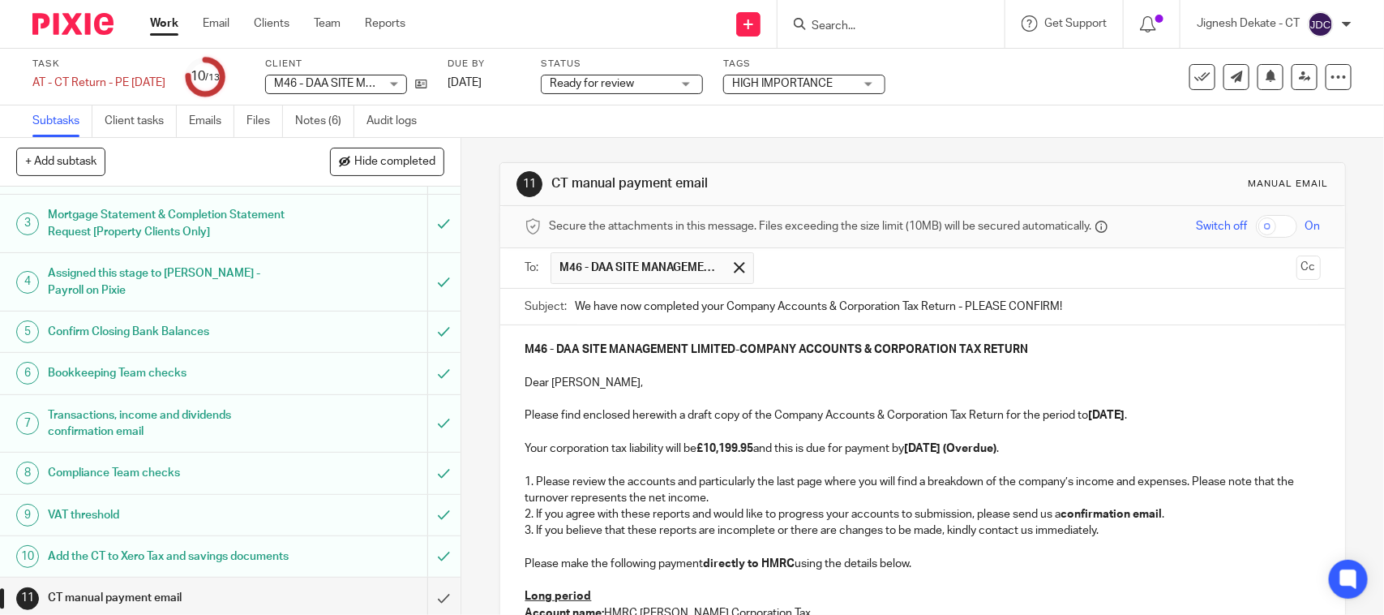
scroll to position [101, 0]
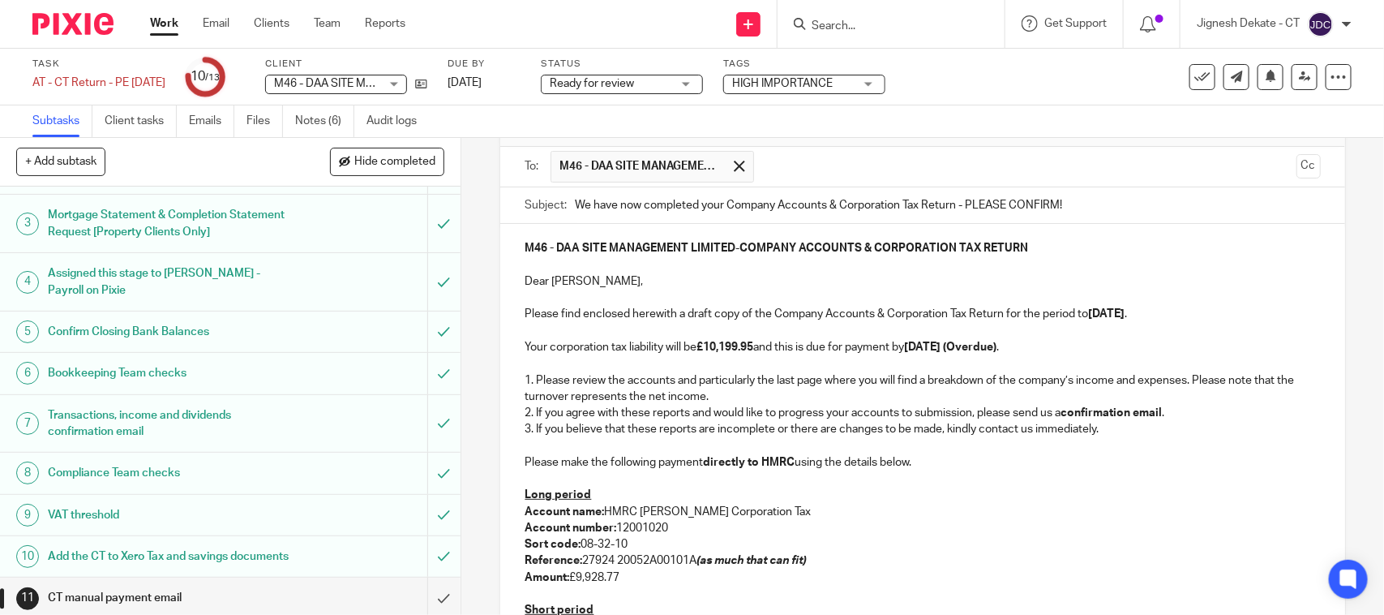
click at [731, 405] on p "1. Please review the accounts and particularly the last page where you will fin…" at bounding box center [922, 388] width 795 height 33
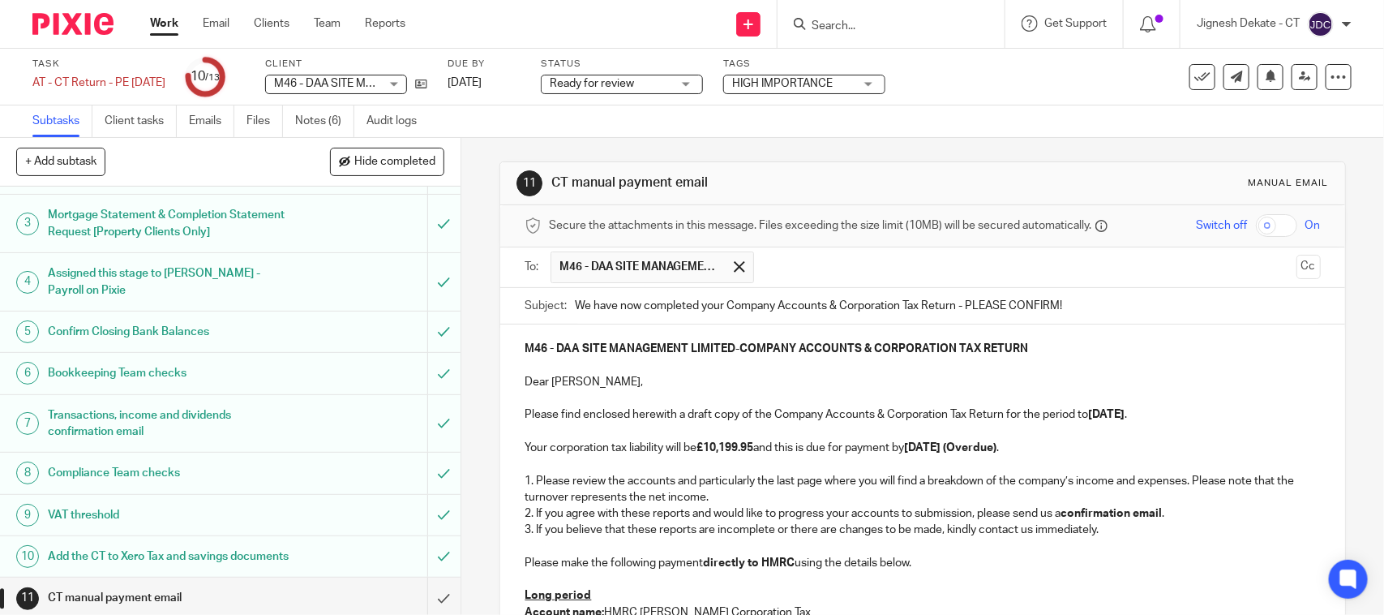
scroll to position [0, 0]
click at [981, 456] on p "Your corporation tax liability will be £10,199.95 and this is due for payment b…" at bounding box center [922, 448] width 795 height 16
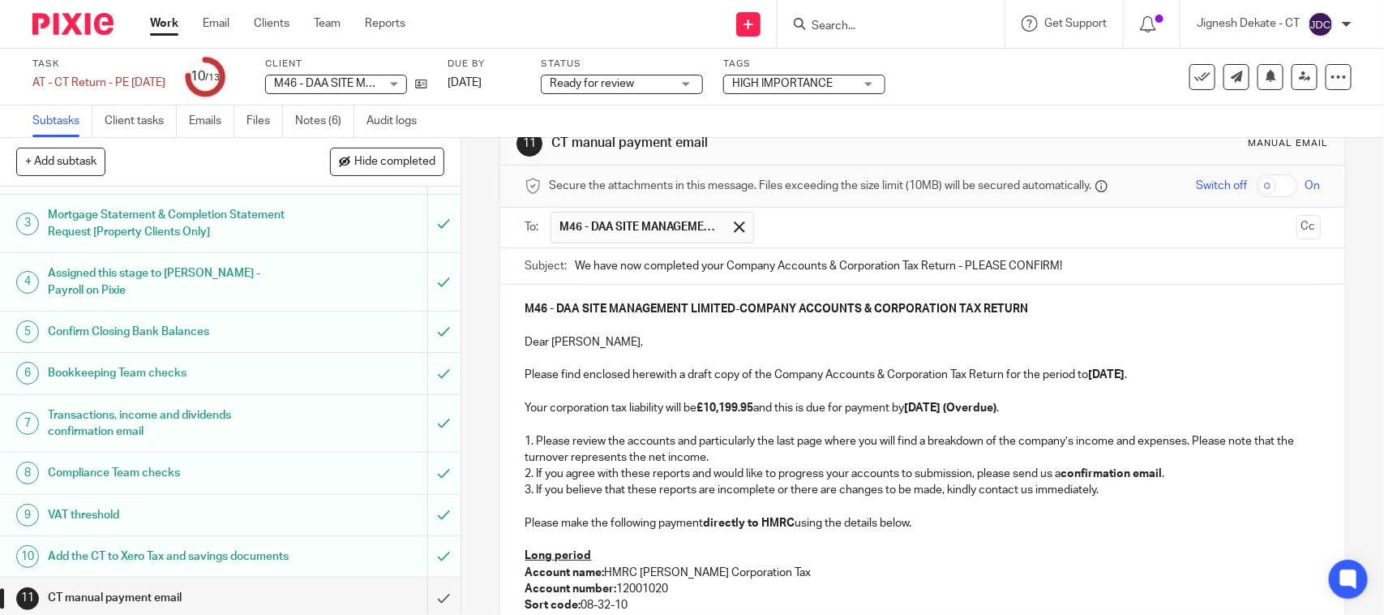
scroll to position [5, 0]
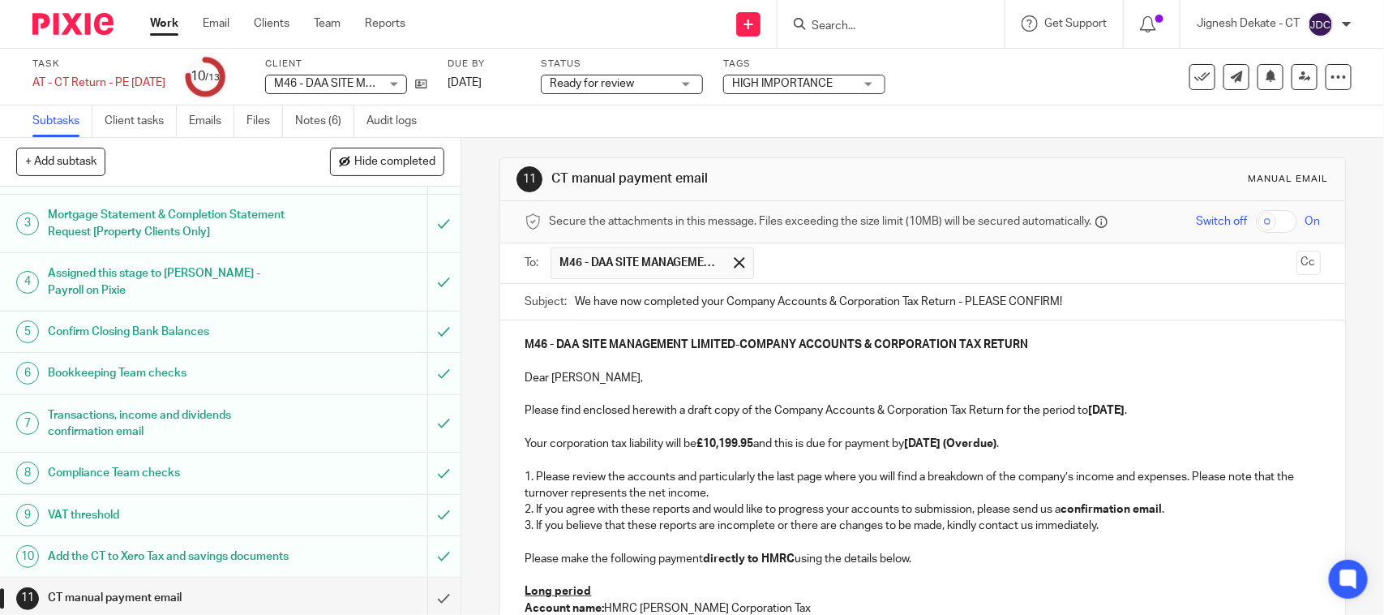
click at [868, 422] on p at bounding box center [922, 427] width 795 height 16
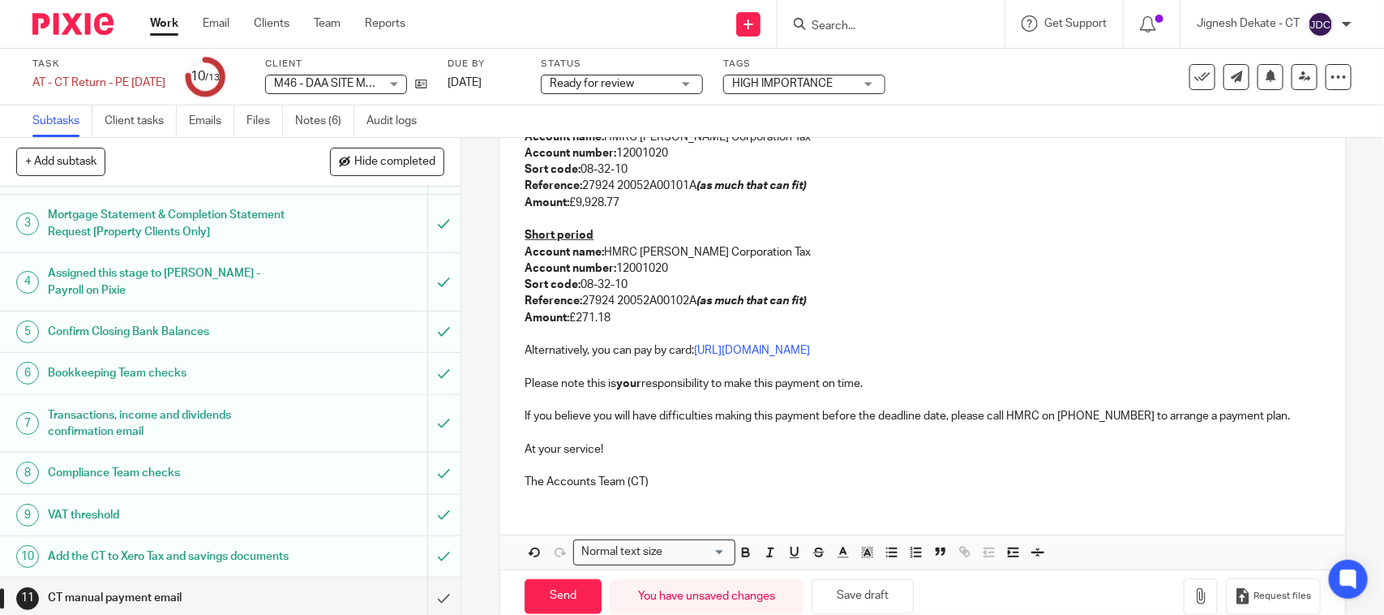
scroll to position [512, 0]
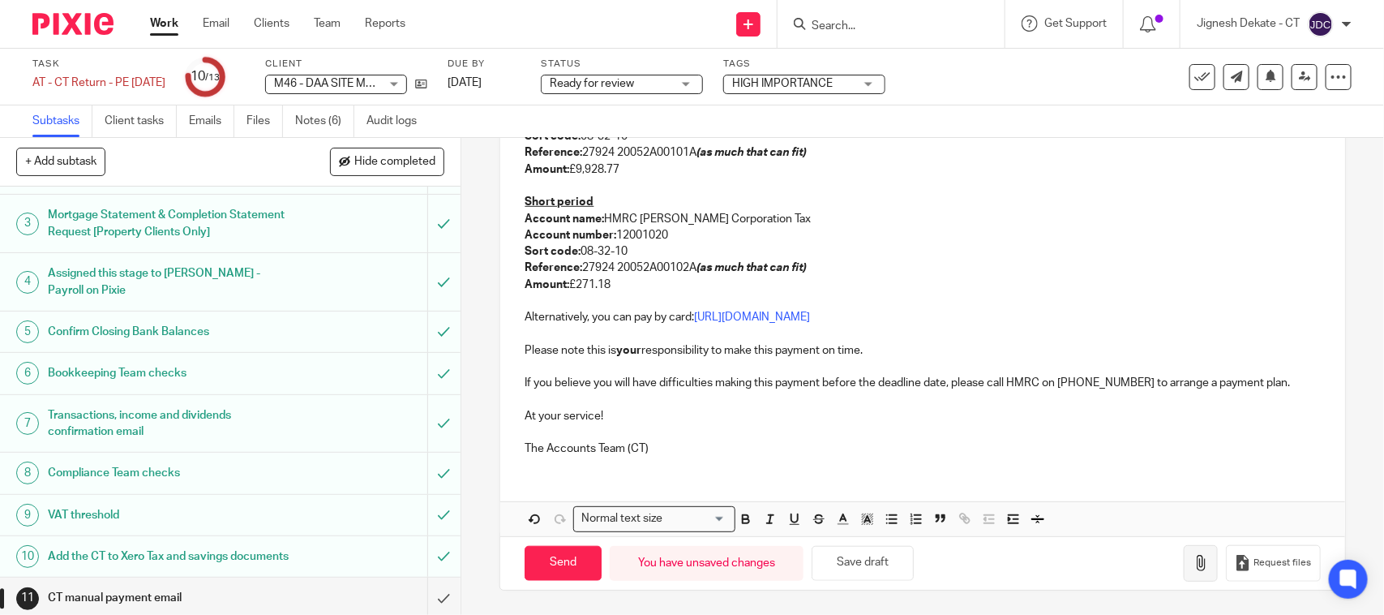
click at [1184, 561] on button "button" at bounding box center [1201, 563] width 34 height 36
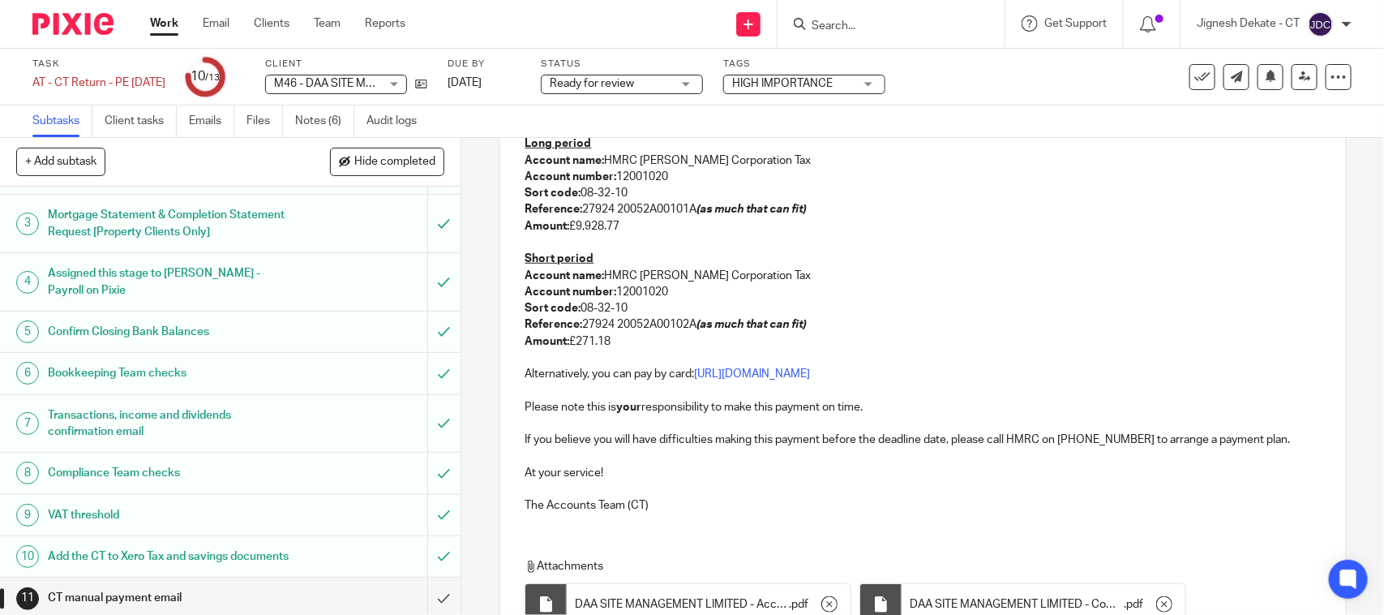
scroll to position [655, 0]
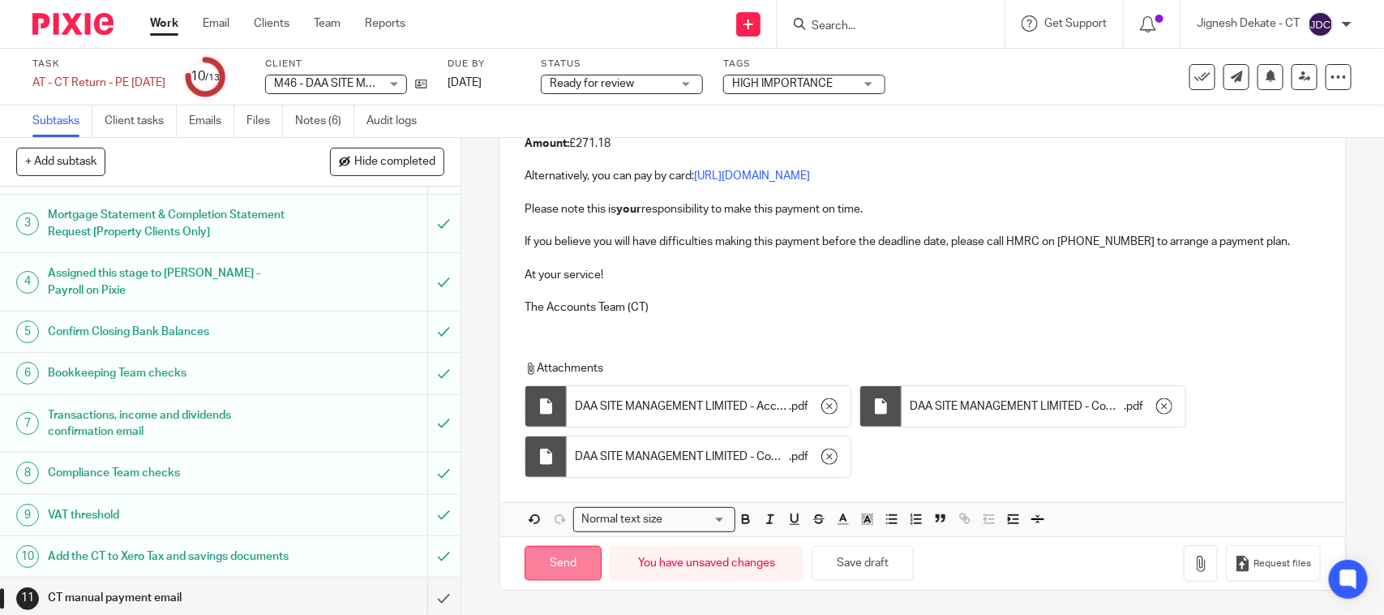
click at [556, 555] on input "Send" at bounding box center [563, 563] width 77 height 35
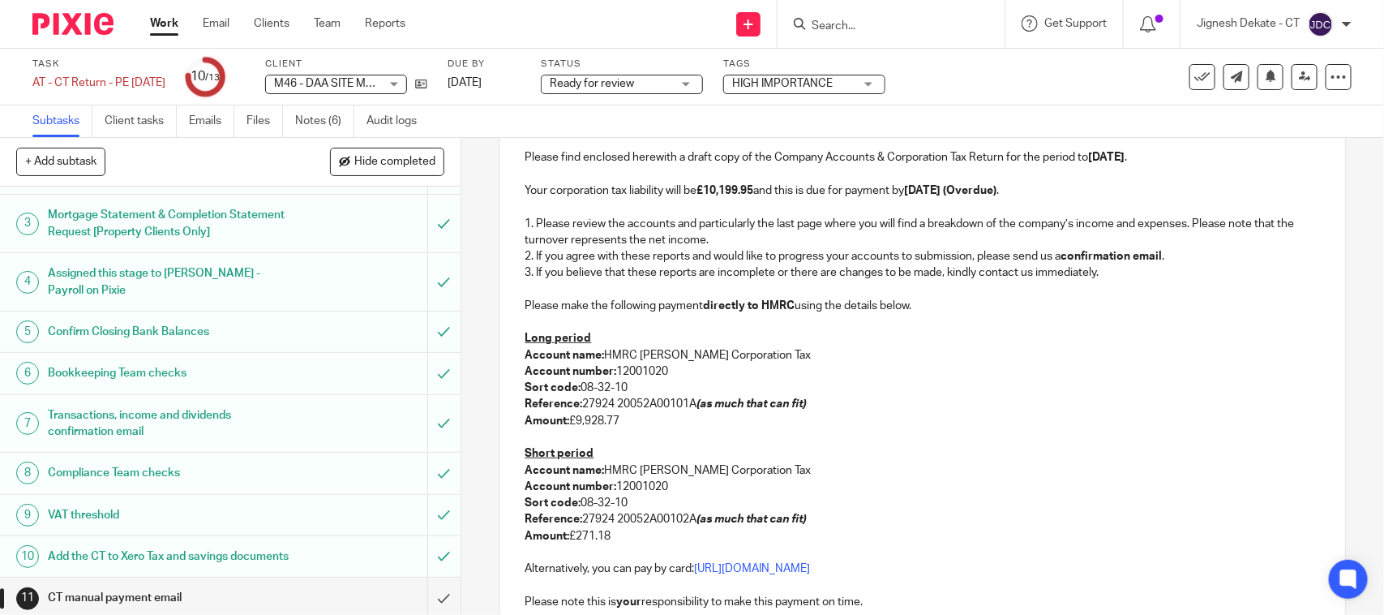
scroll to position [47, 0]
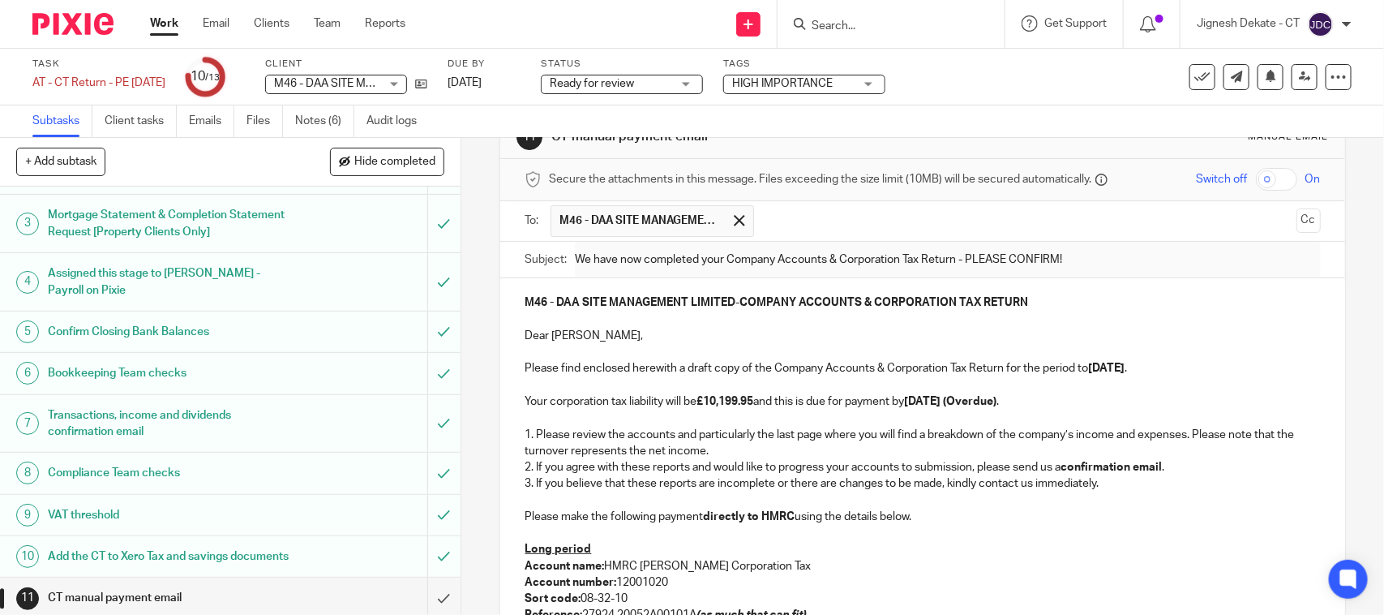
click at [634, 85] on span "Ready for review" at bounding box center [592, 83] width 84 height 11
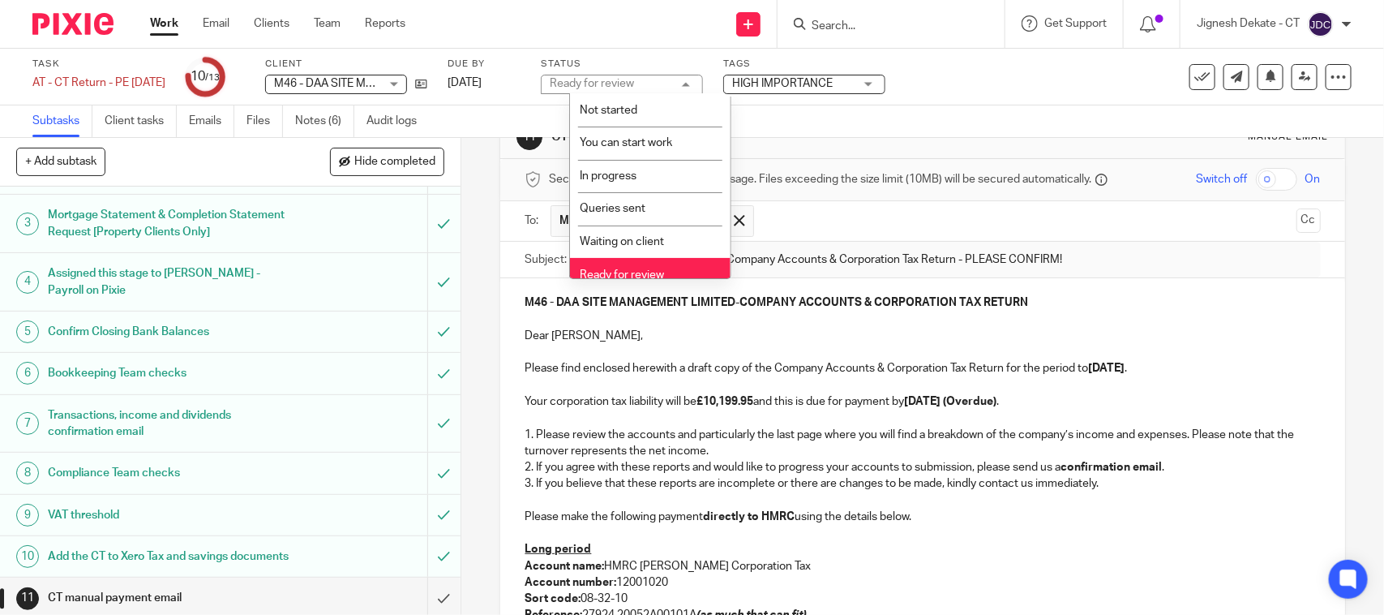
type input "Sent"
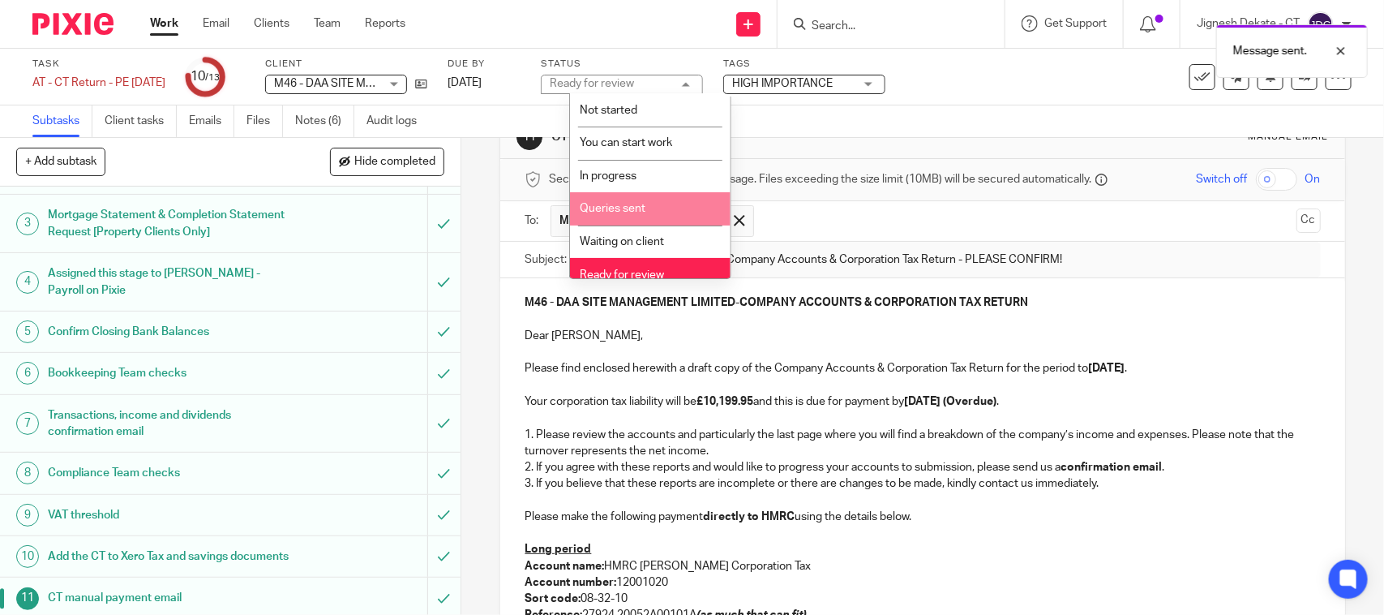
scroll to position [77, 0]
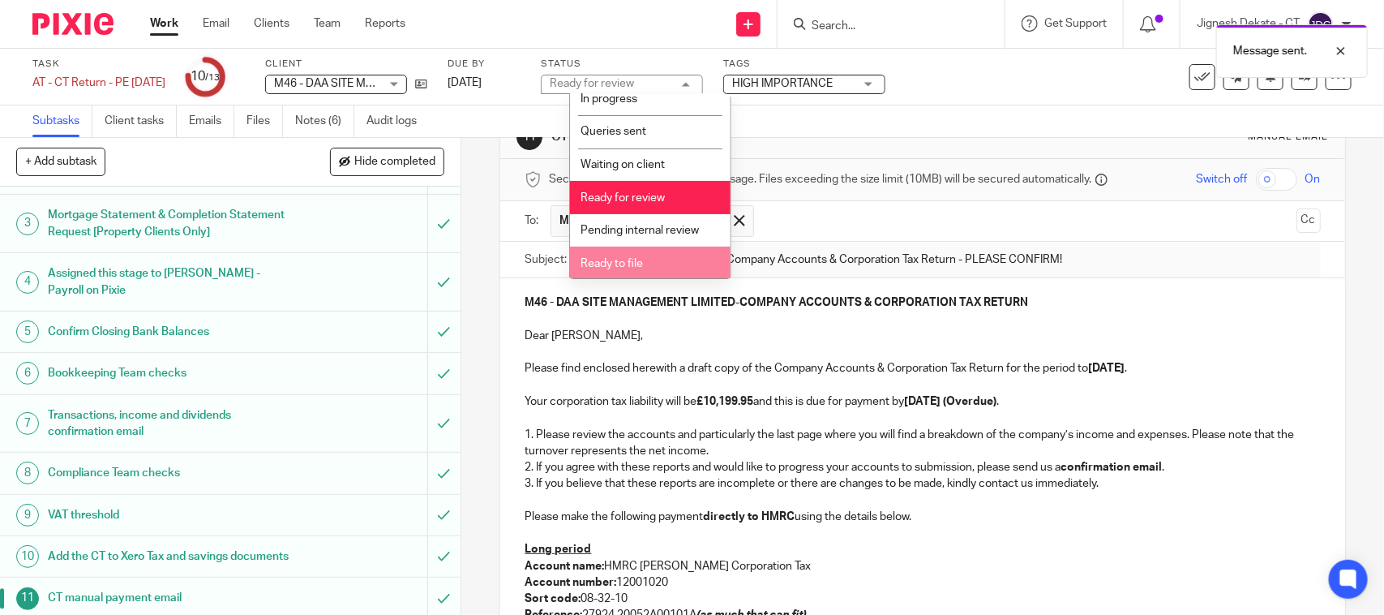
click at [610, 264] on span "Ready to file" at bounding box center [612, 263] width 62 height 11
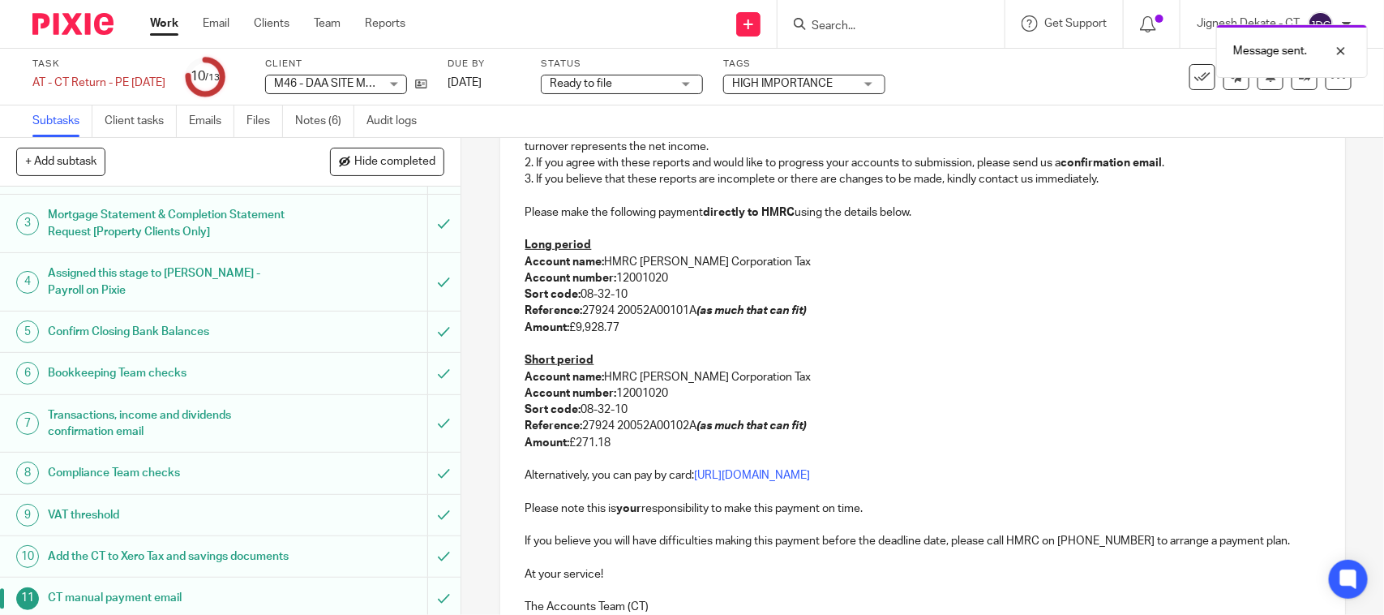
scroll to position [655, 0]
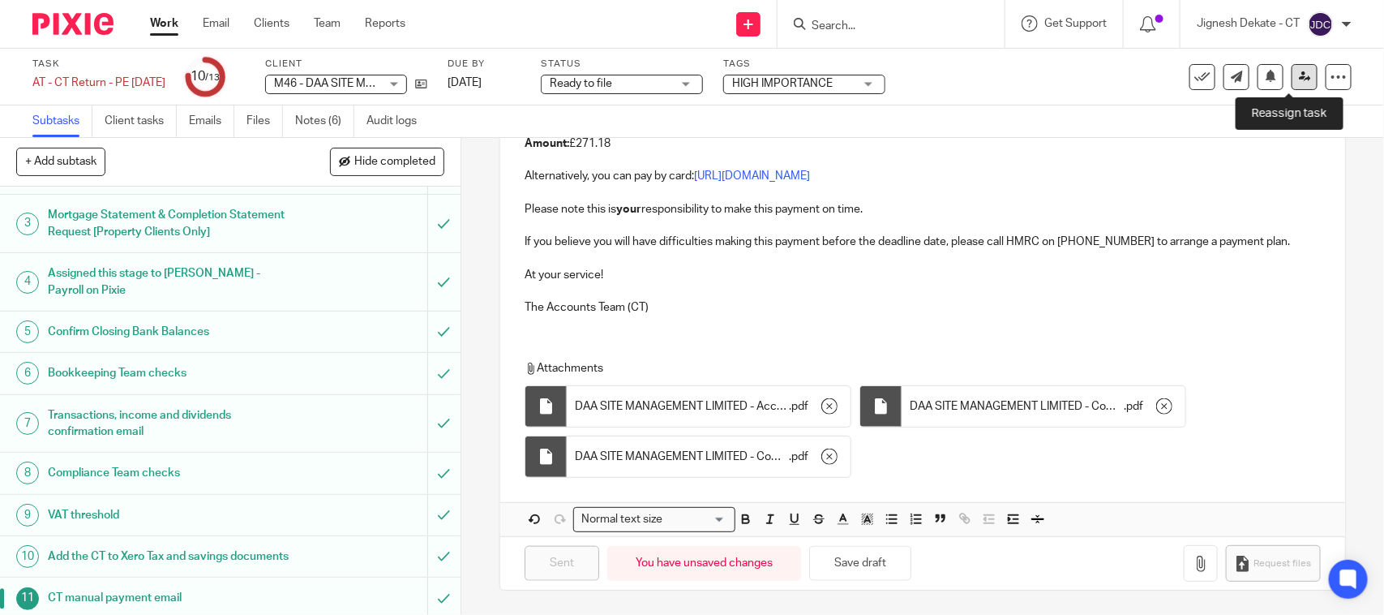
click at [1292, 84] on link at bounding box center [1305, 77] width 26 height 26
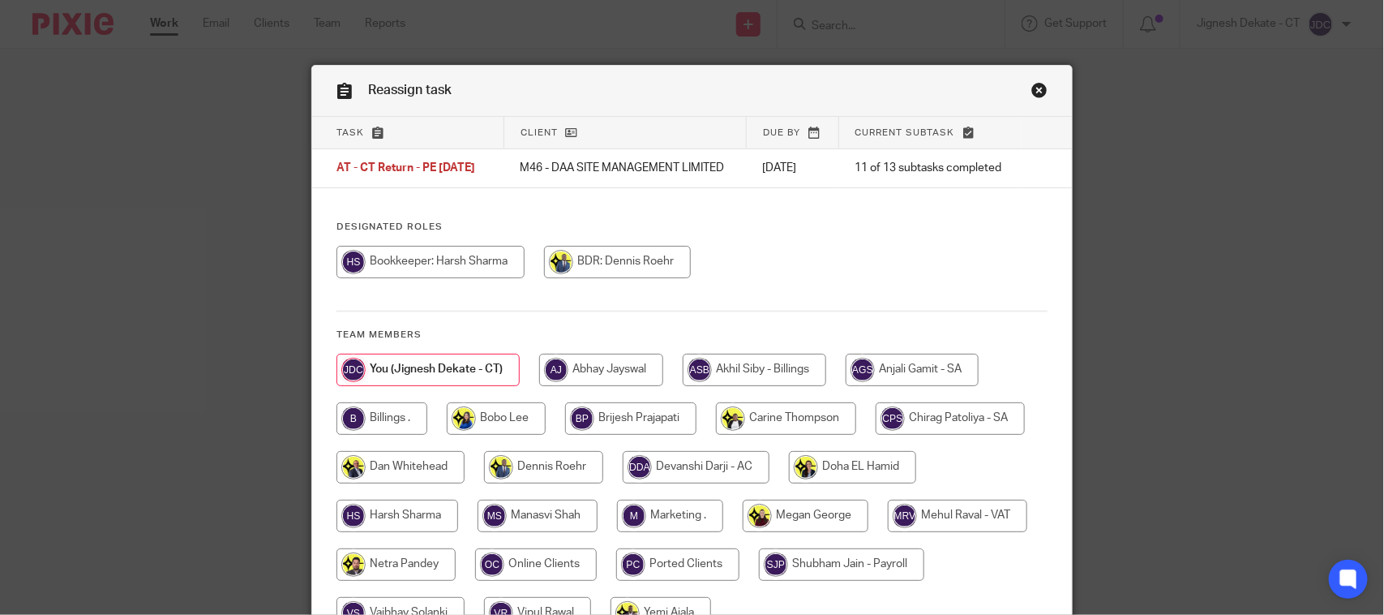
click at [354, 431] on input "radio" at bounding box center [381, 418] width 91 height 32
radio input "true"
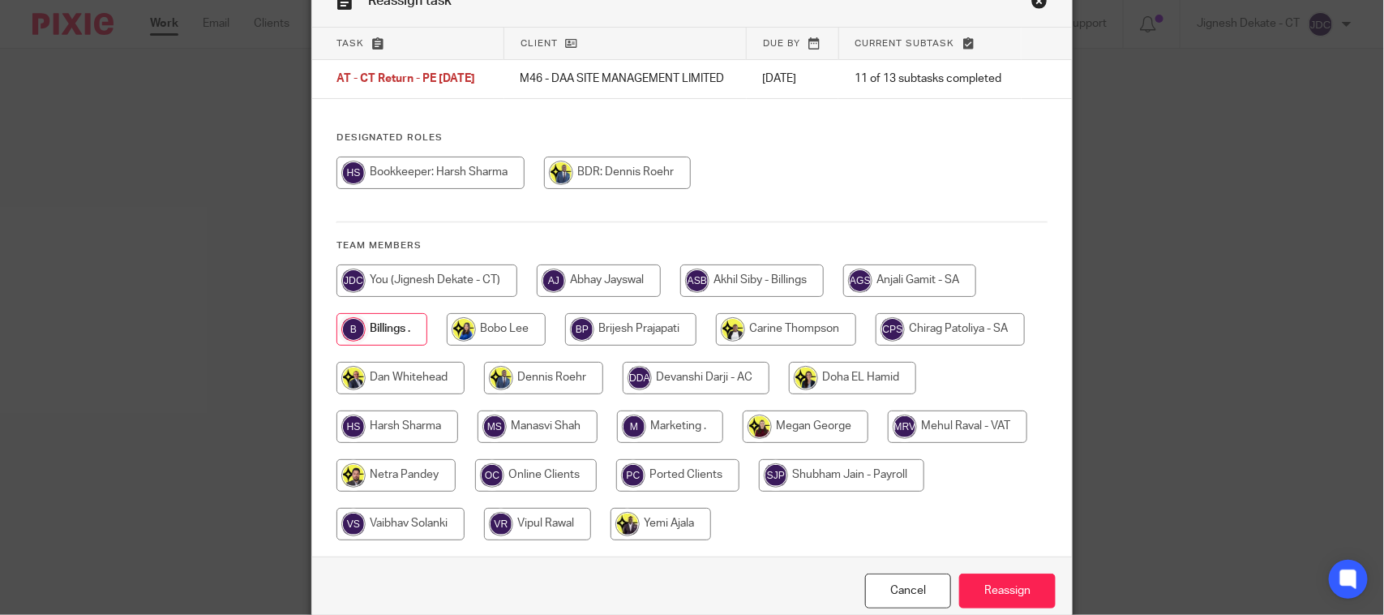
scroll to position [176, 0]
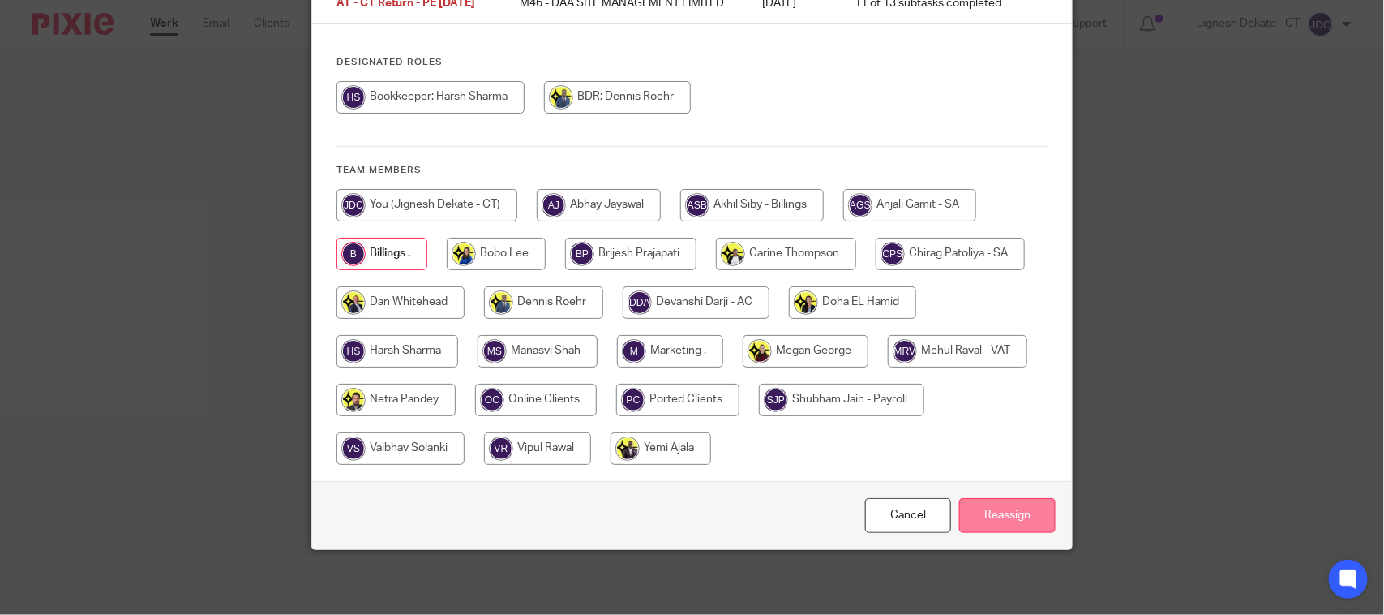
click at [983, 516] on input "Reassign" at bounding box center [1007, 515] width 96 height 35
